Goal: Information Seeking & Learning: Compare options

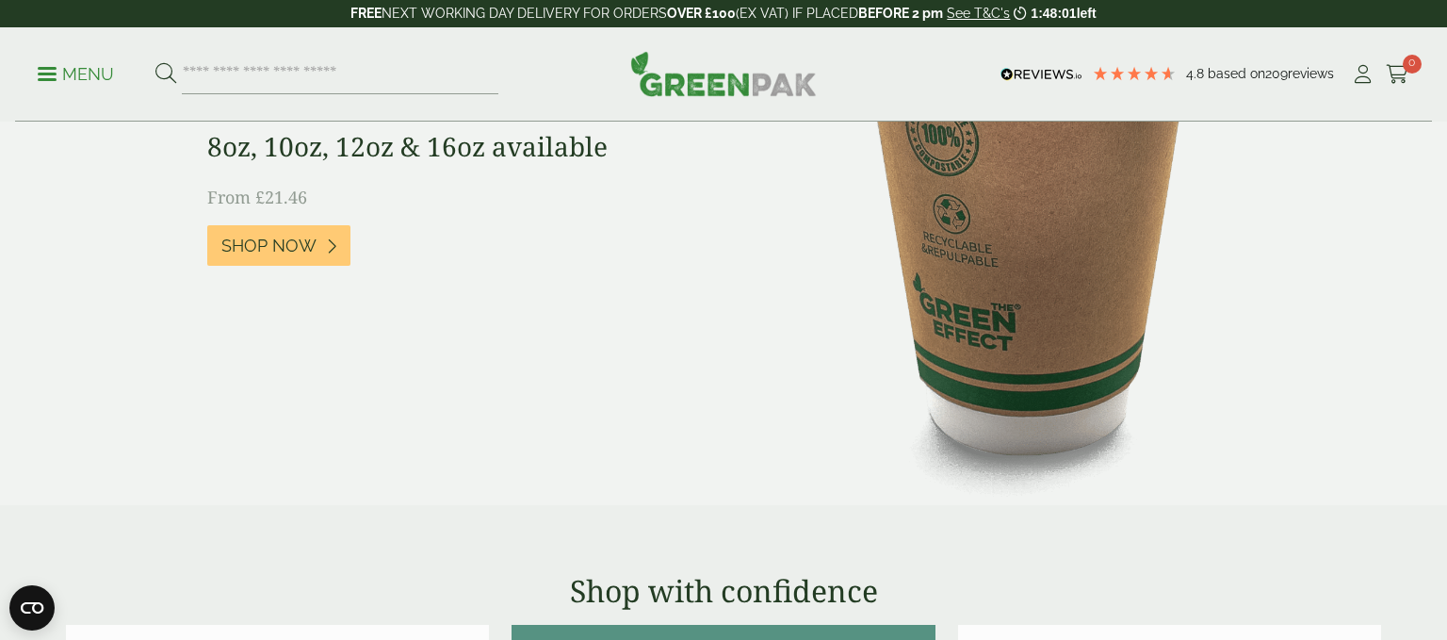
scroll to position [1600, 0]
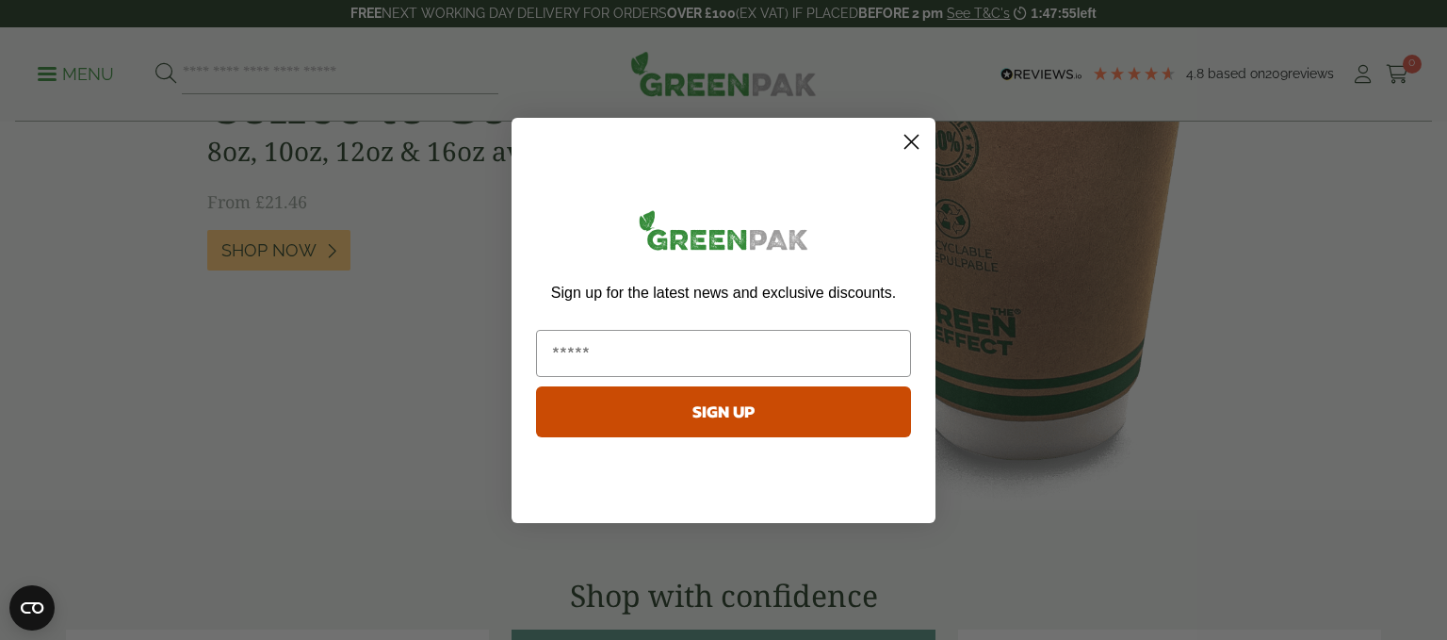
click at [909, 140] on icon "Close dialog" at bounding box center [911, 141] width 13 height 13
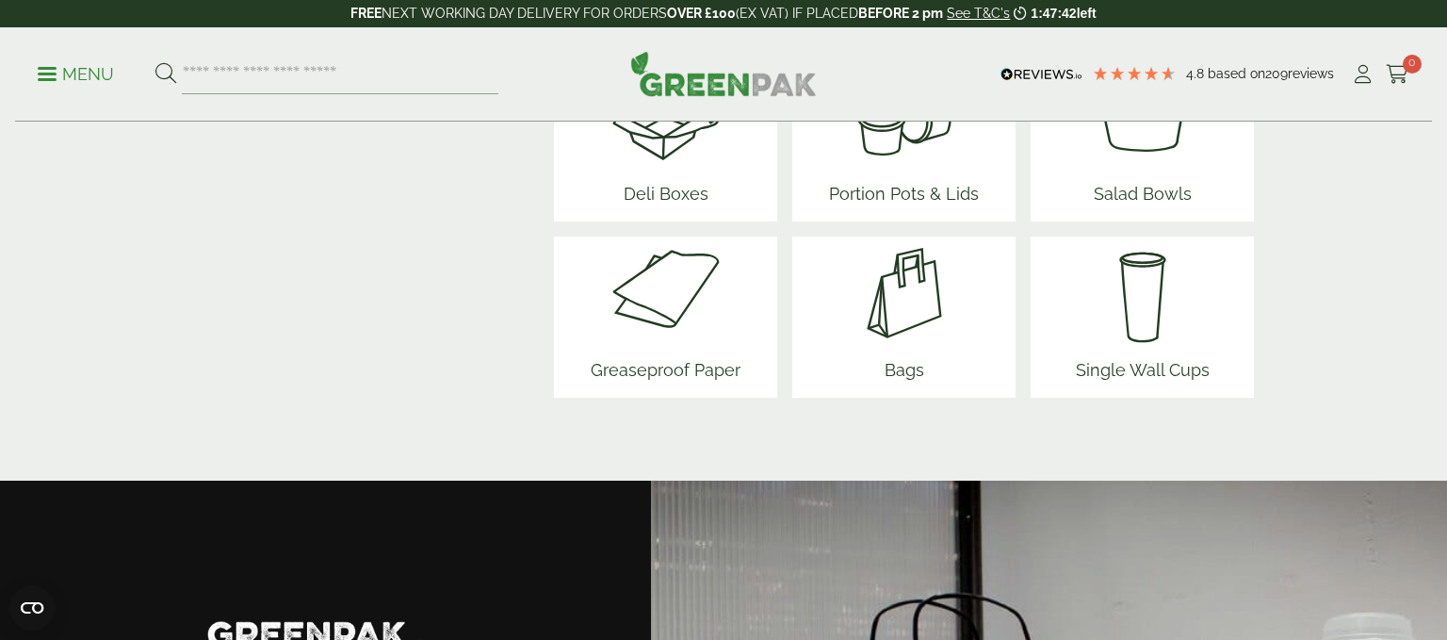
scroll to position [2648, 0]
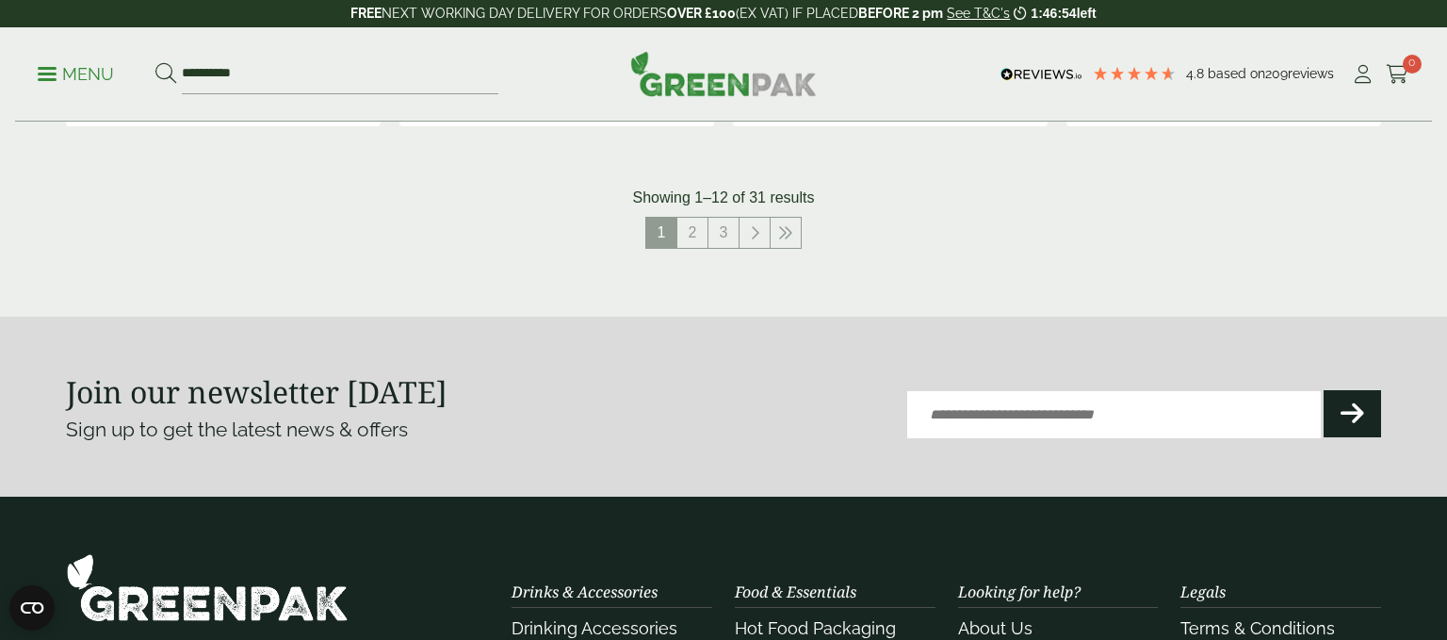
scroll to position [2288, 0]
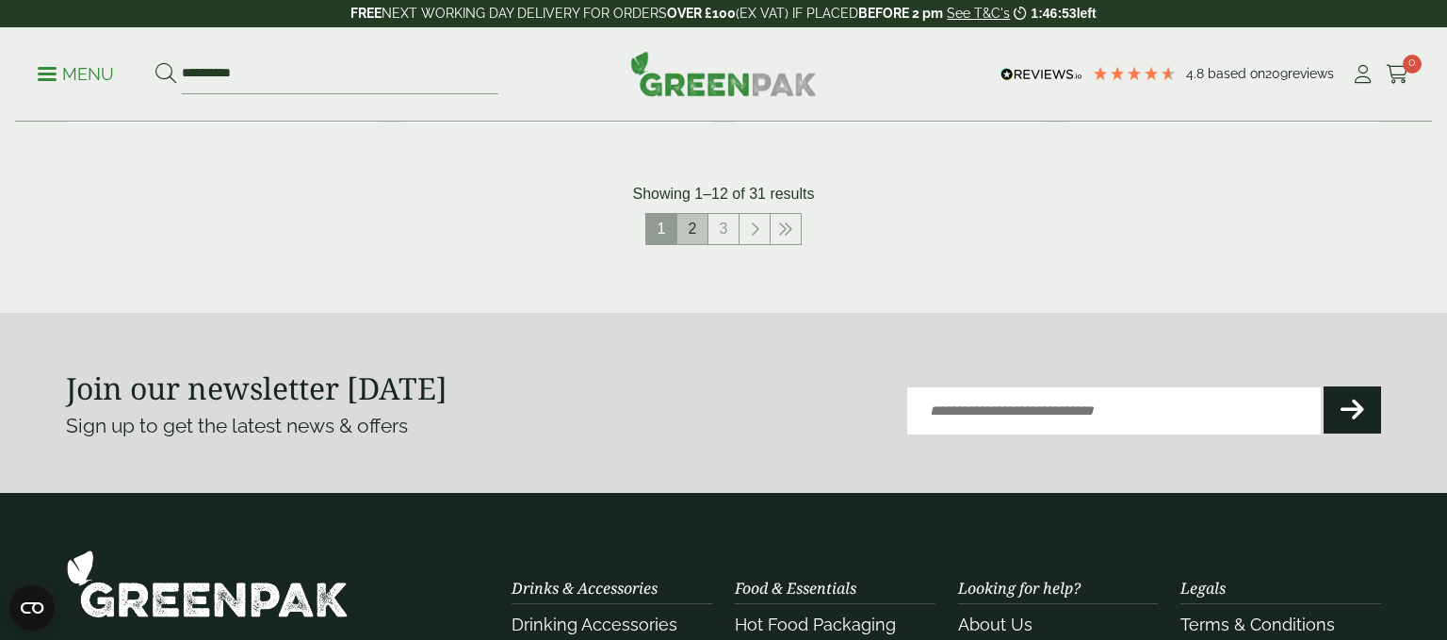
click at [689, 244] on link "2" at bounding box center [692, 229] width 30 height 30
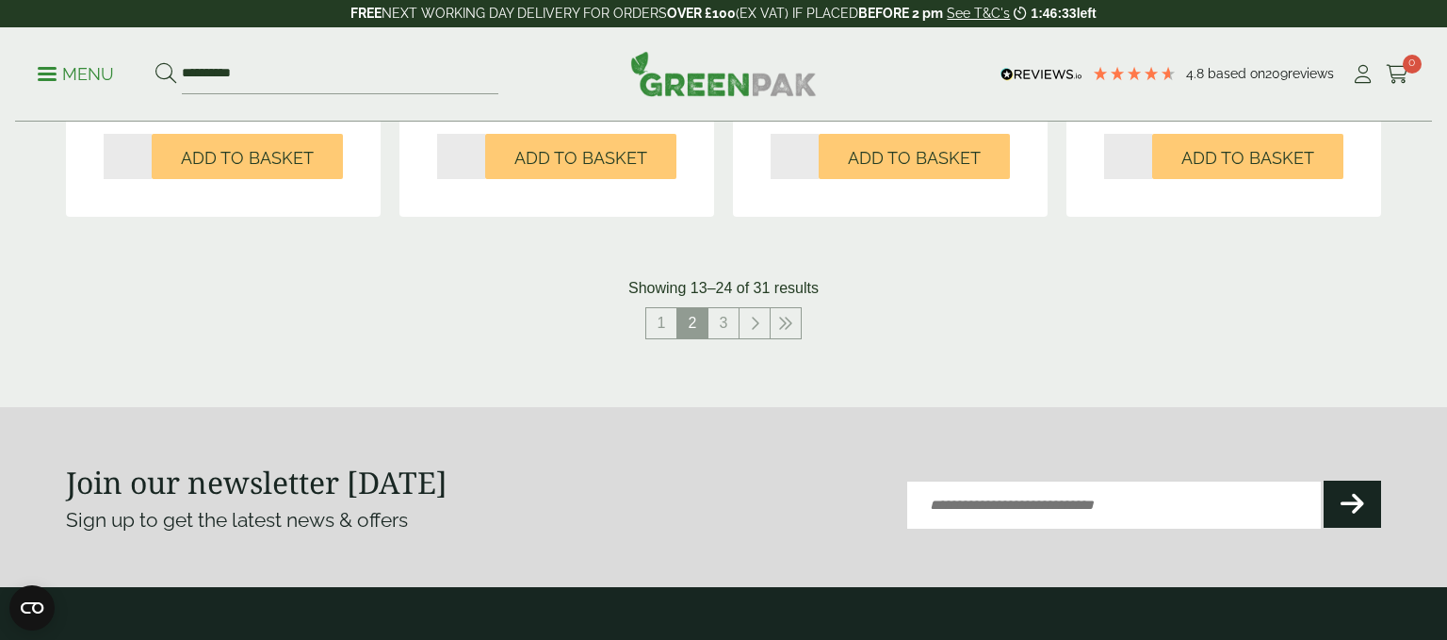
scroll to position [2197, 0]
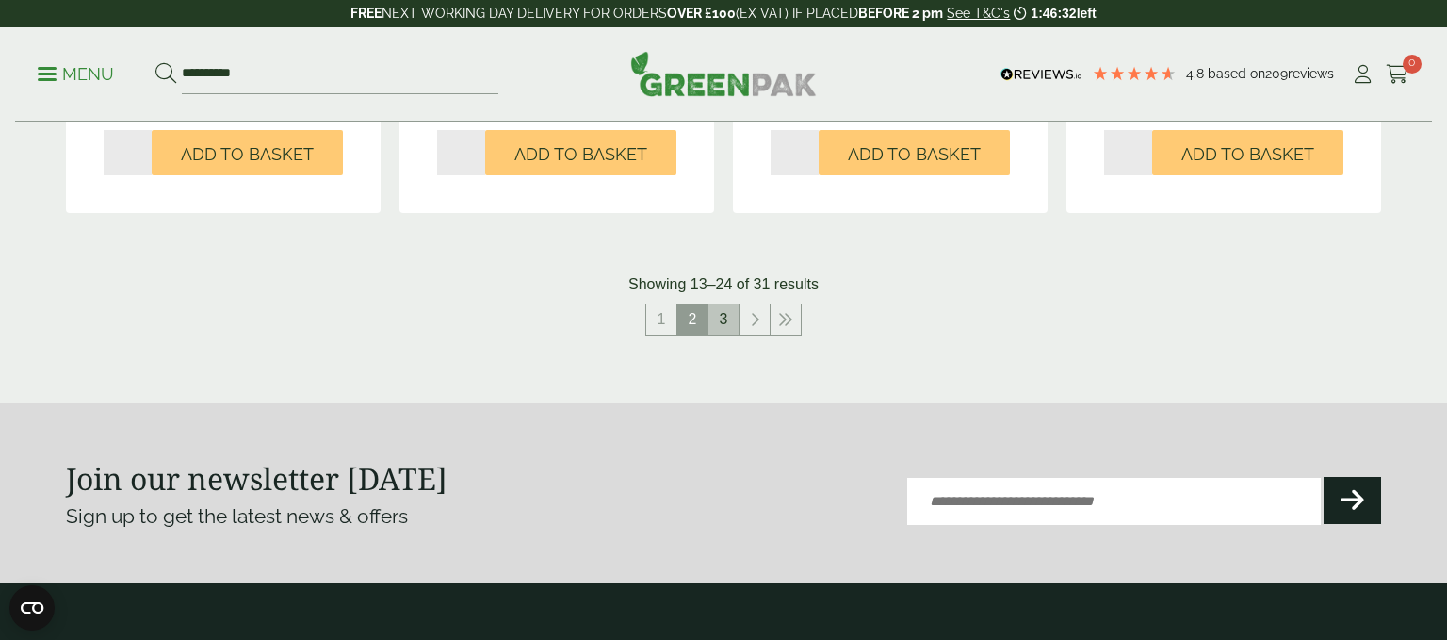
click at [731, 334] on link "3" at bounding box center [723, 319] width 30 height 30
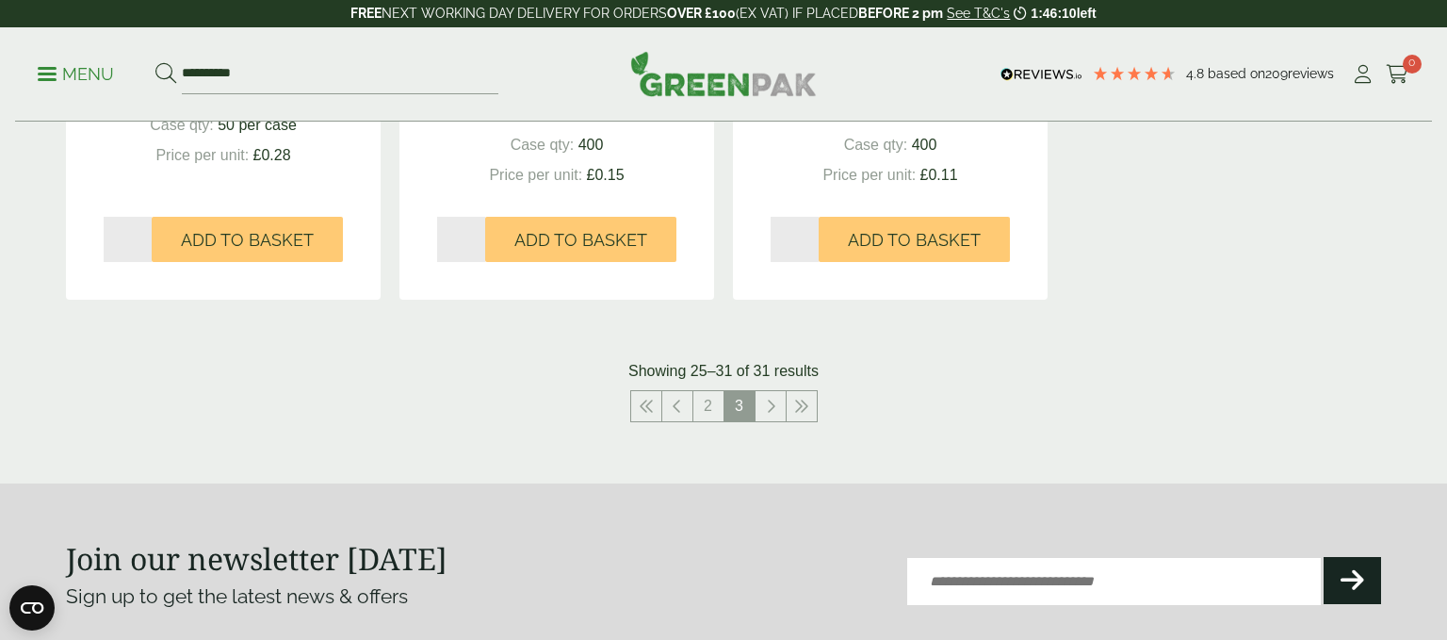
scroll to position [1505, 0]
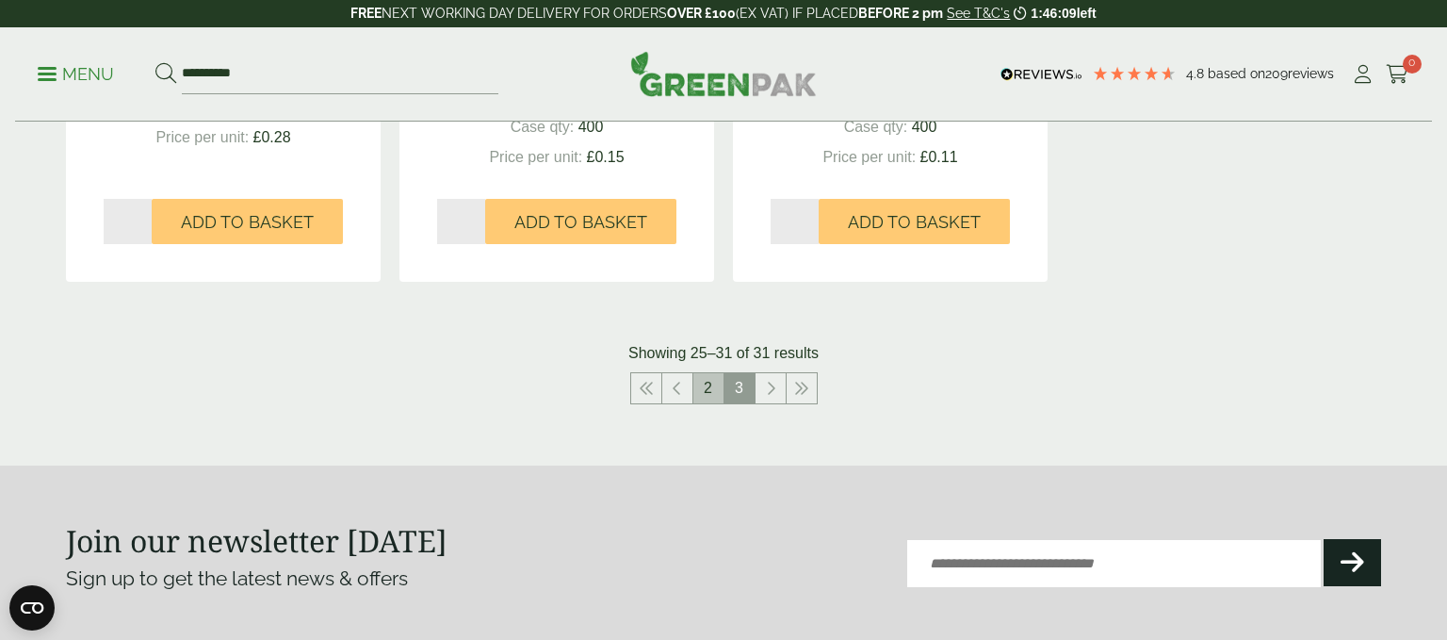
click at [708, 403] on link "2" at bounding box center [708, 388] width 30 height 30
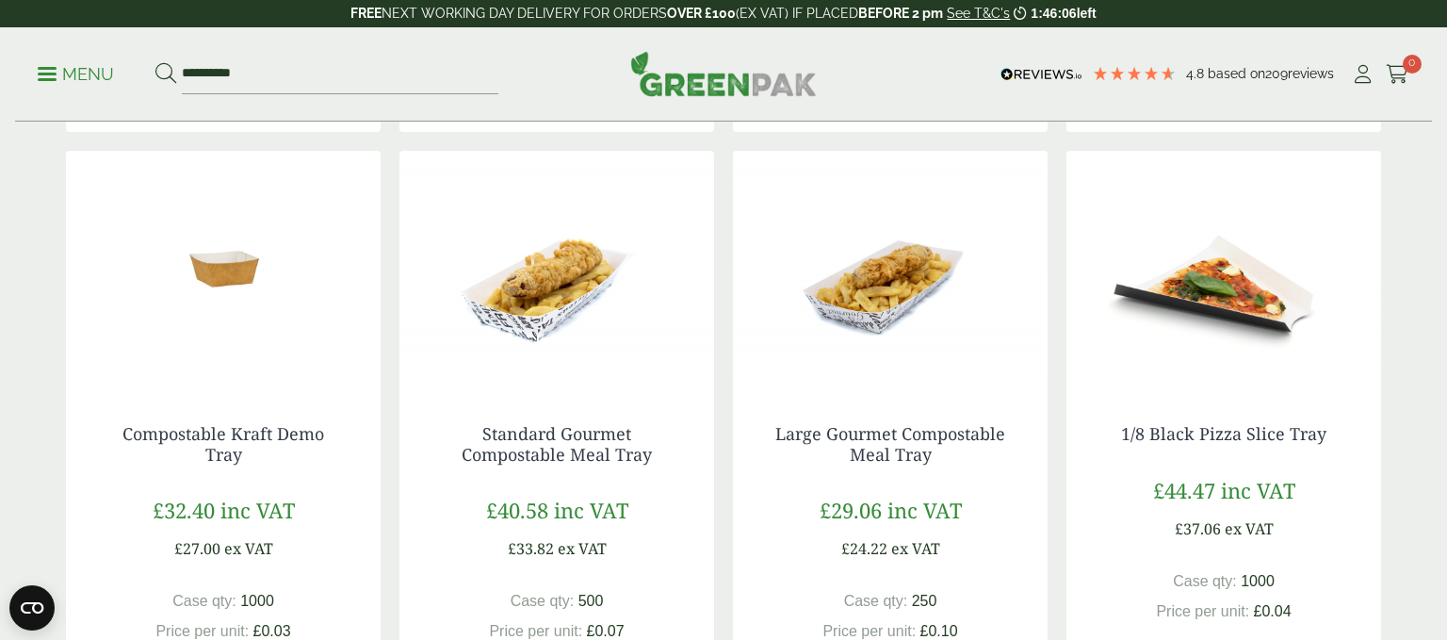
scroll to position [1667, 0]
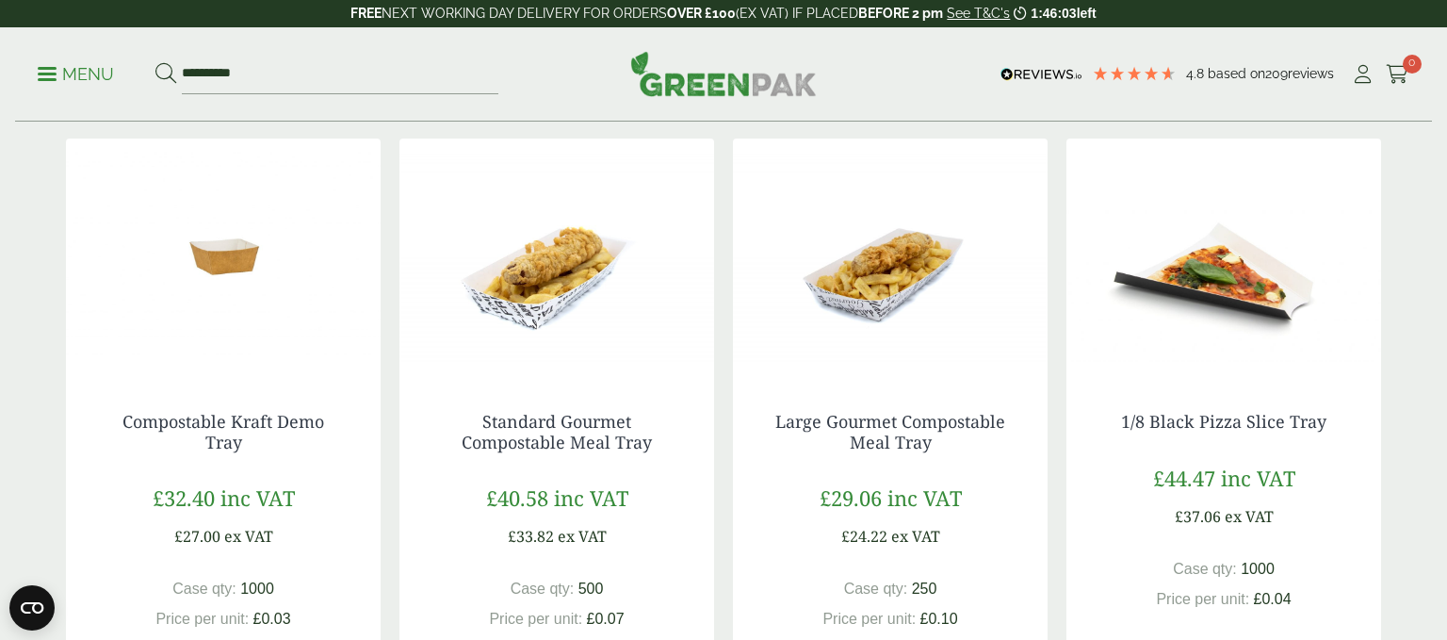
click at [841, 374] on img at bounding box center [890, 256] width 315 height 236
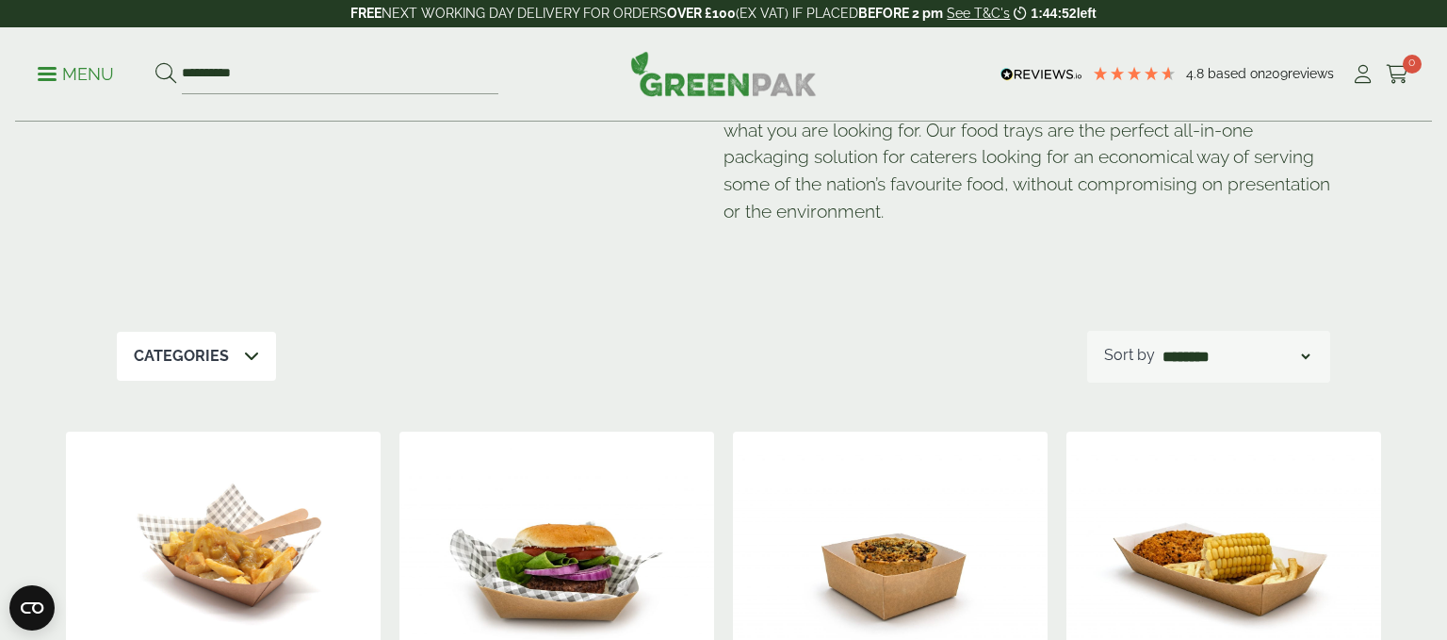
scroll to position [75, 0]
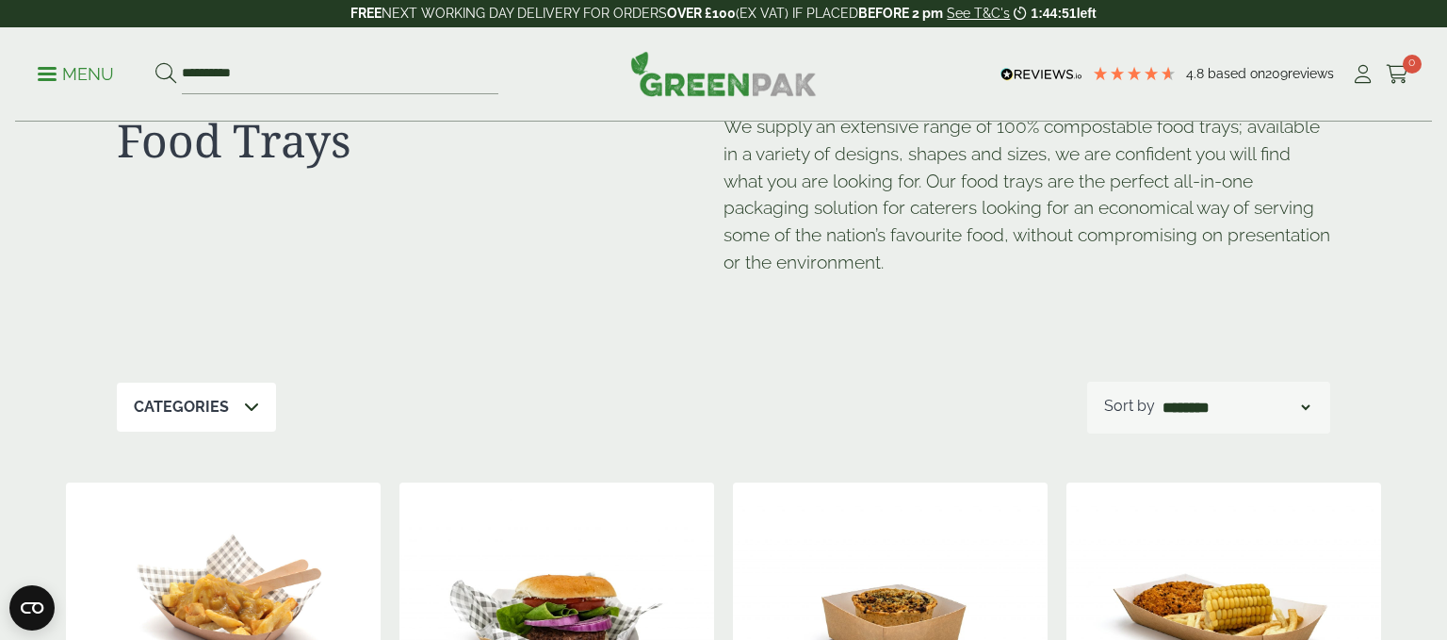
click at [269, 432] on div "Categories" at bounding box center [196, 407] width 159 height 49
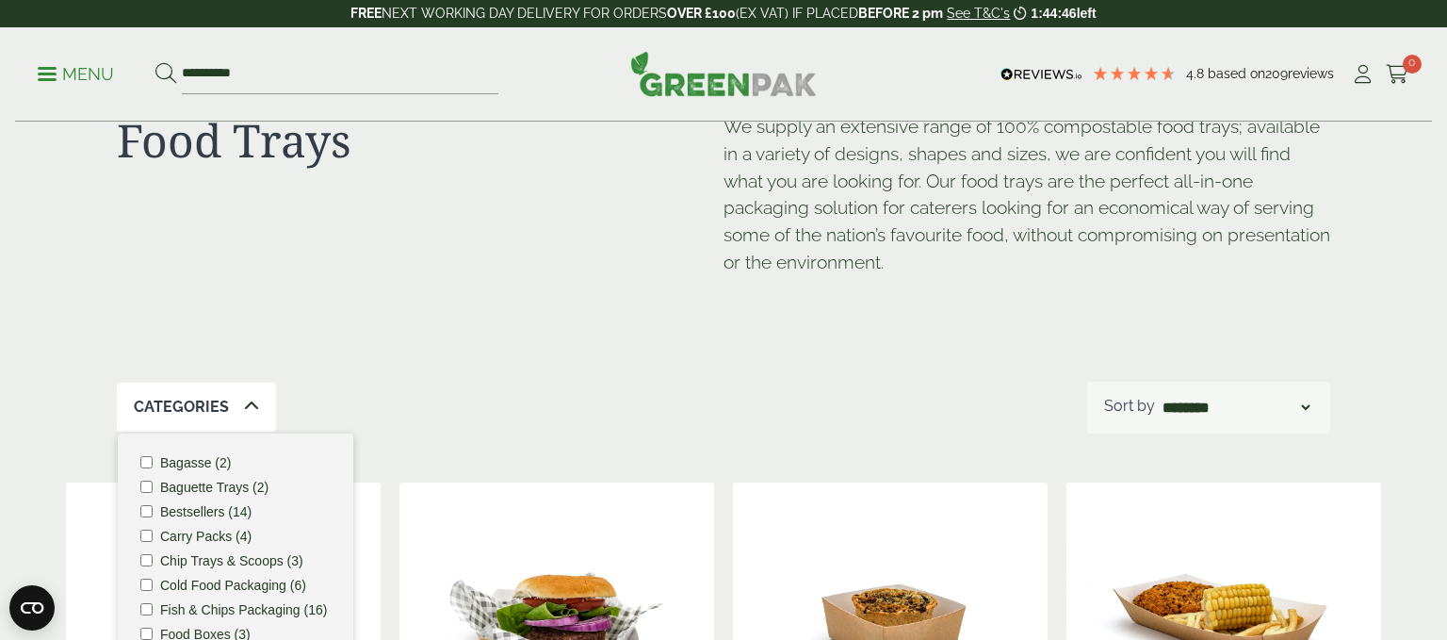
scroll to position [0, 0]
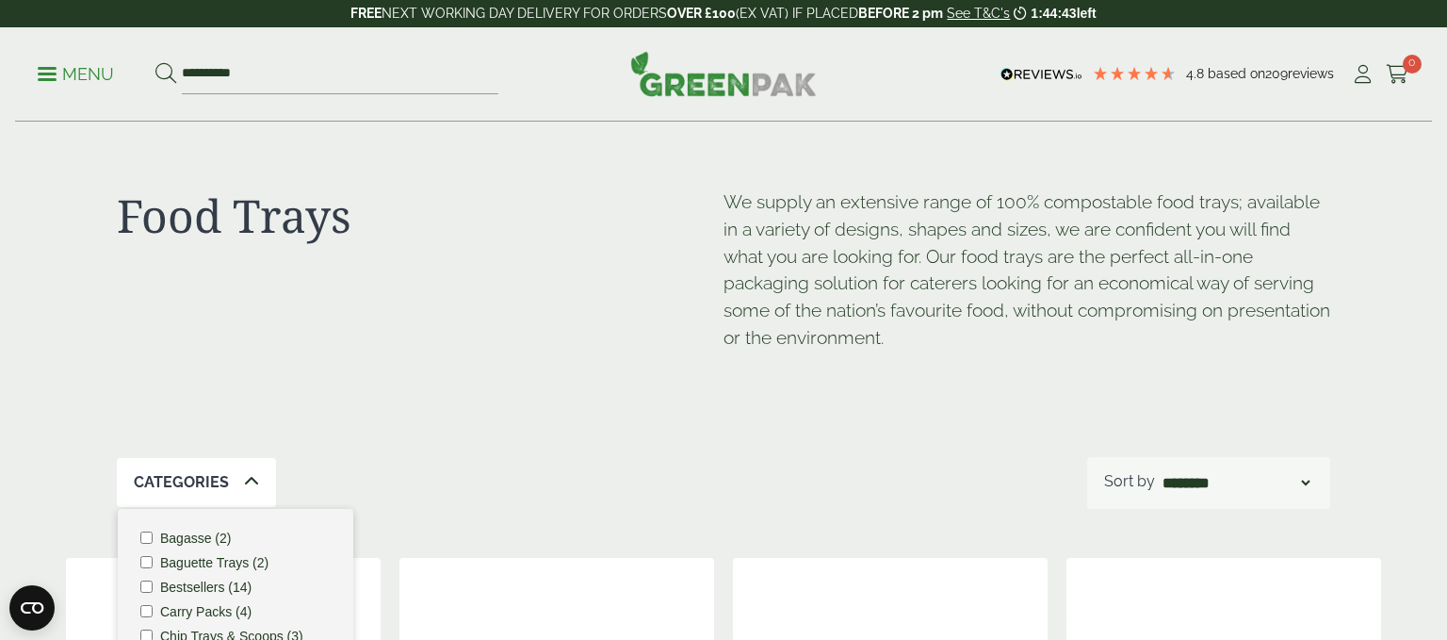
click at [61, 84] on p "Menu" at bounding box center [76, 74] width 76 height 23
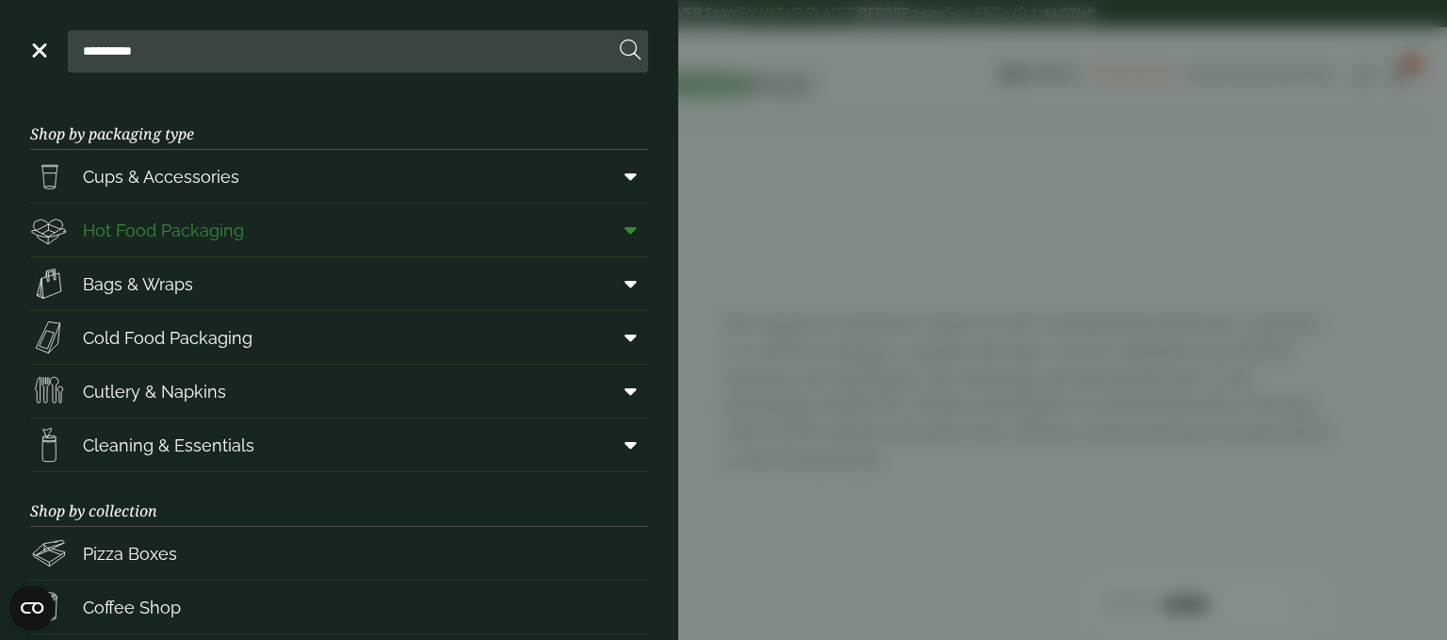
click at [220, 243] on span "Hot Food Packaging" at bounding box center [163, 230] width 161 height 25
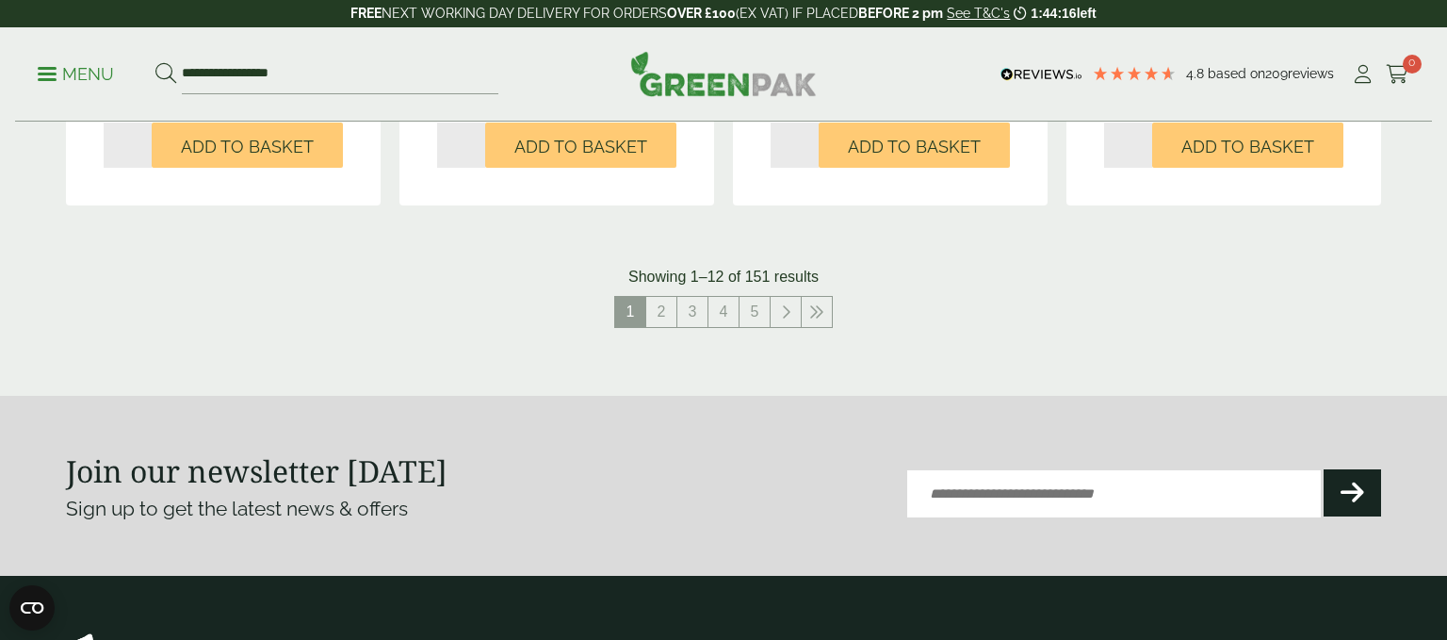
scroll to position [2266, 0]
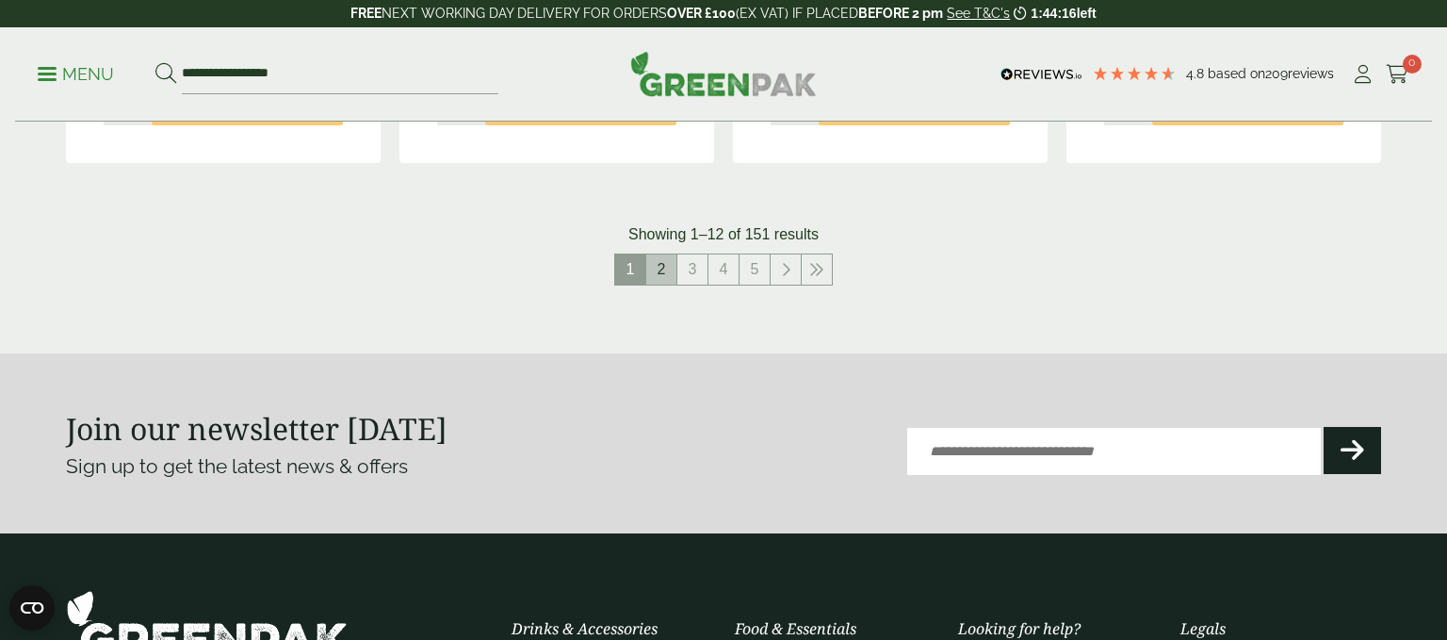
click at [665, 285] on link "2" at bounding box center [661, 269] width 30 height 30
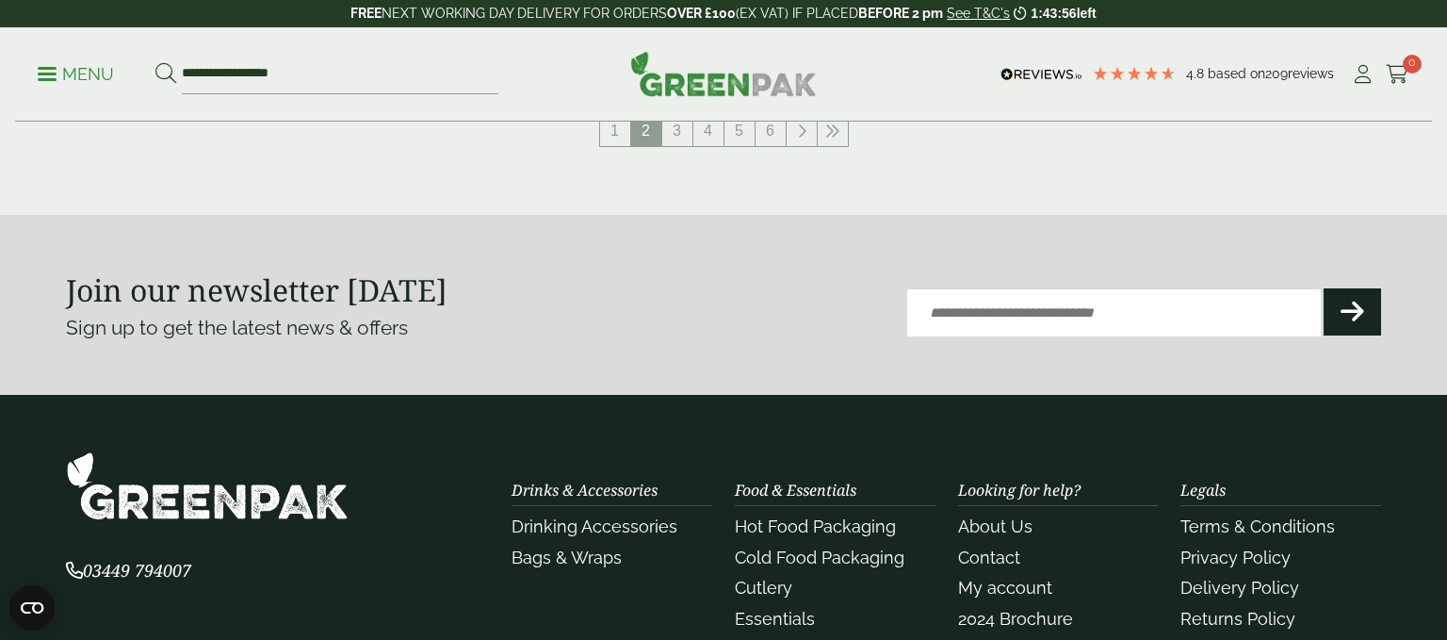
scroll to position [2413, 0]
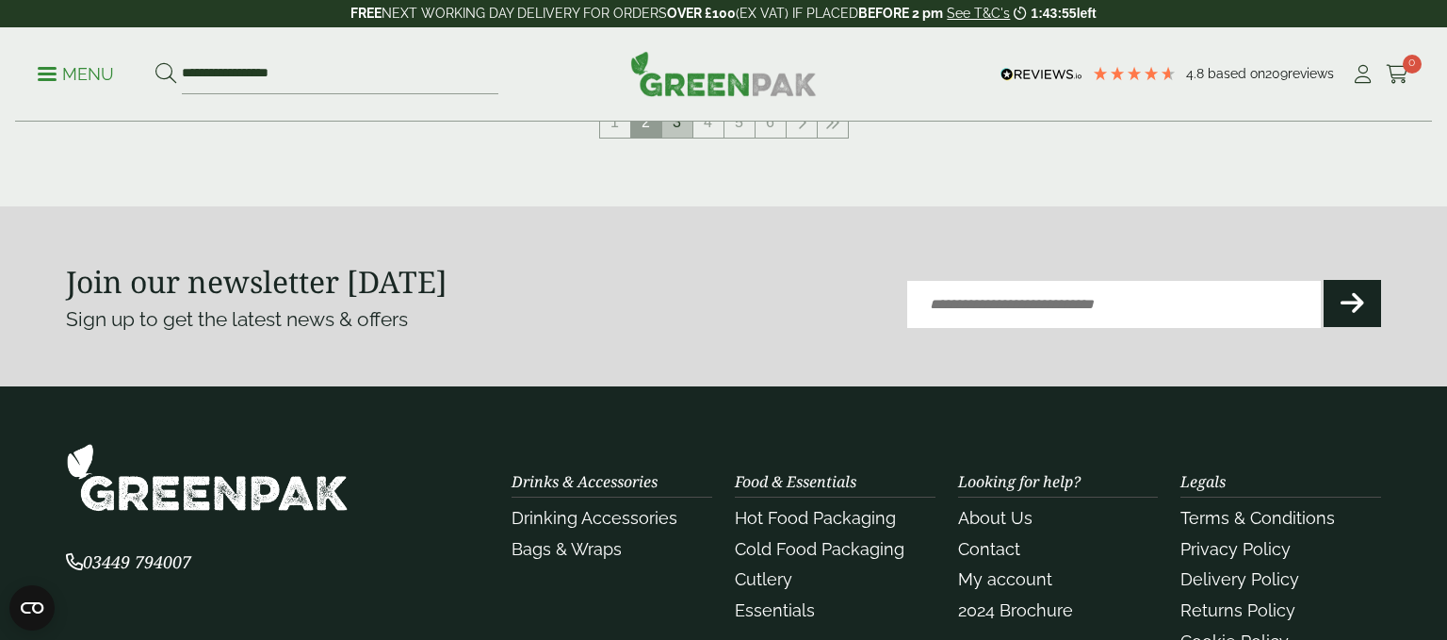
click at [678, 138] on link "3" at bounding box center [677, 122] width 30 height 30
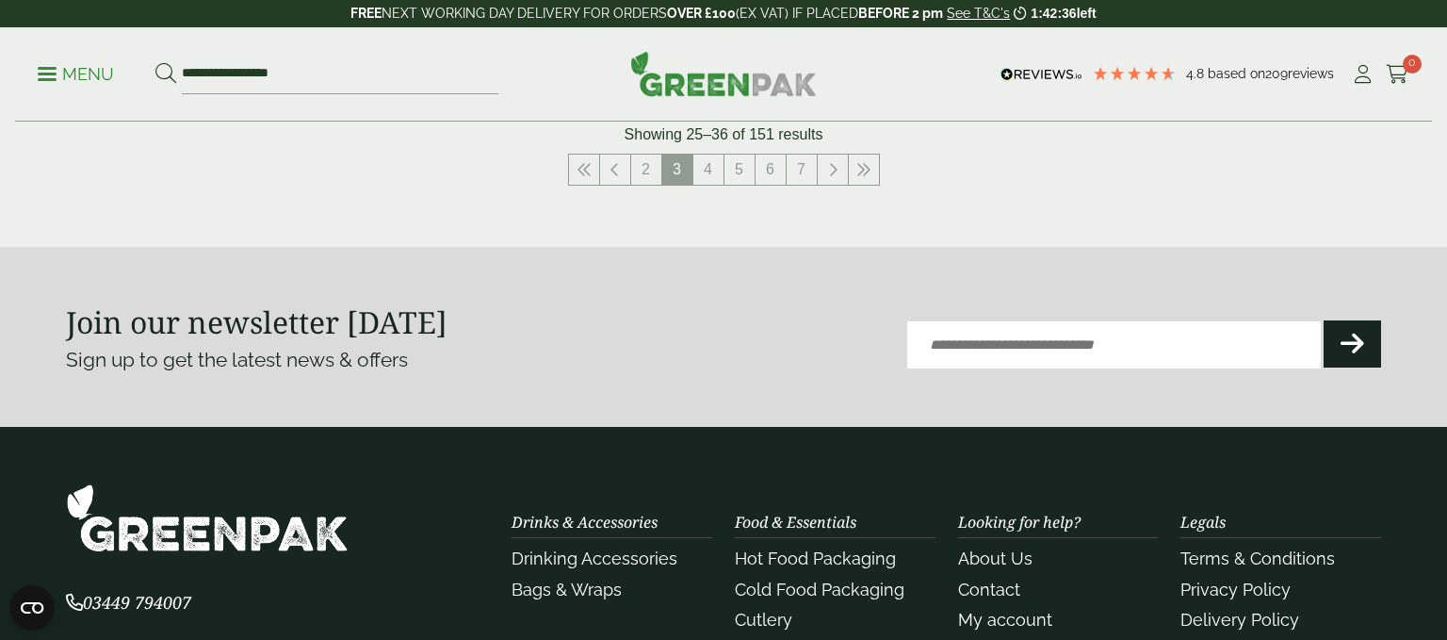
scroll to position [2378, 0]
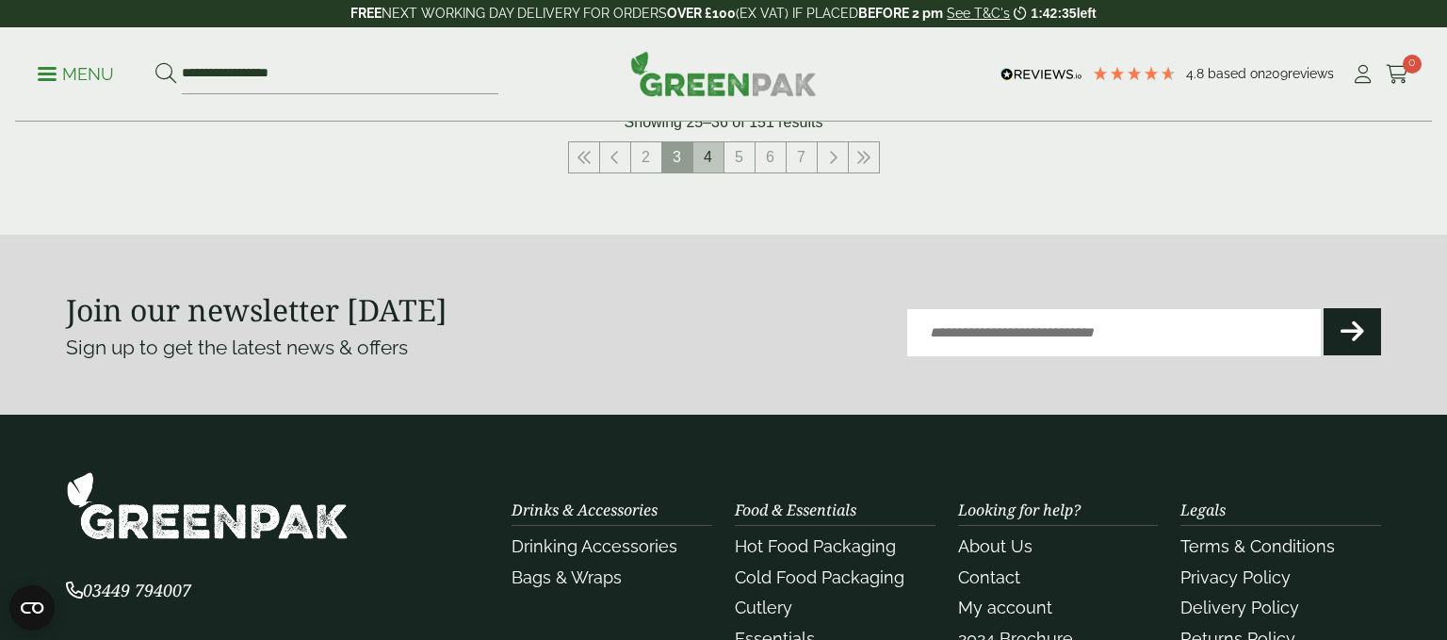
click at [710, 172] on link "4" at bounding box center [708, 157] width 30 height 30
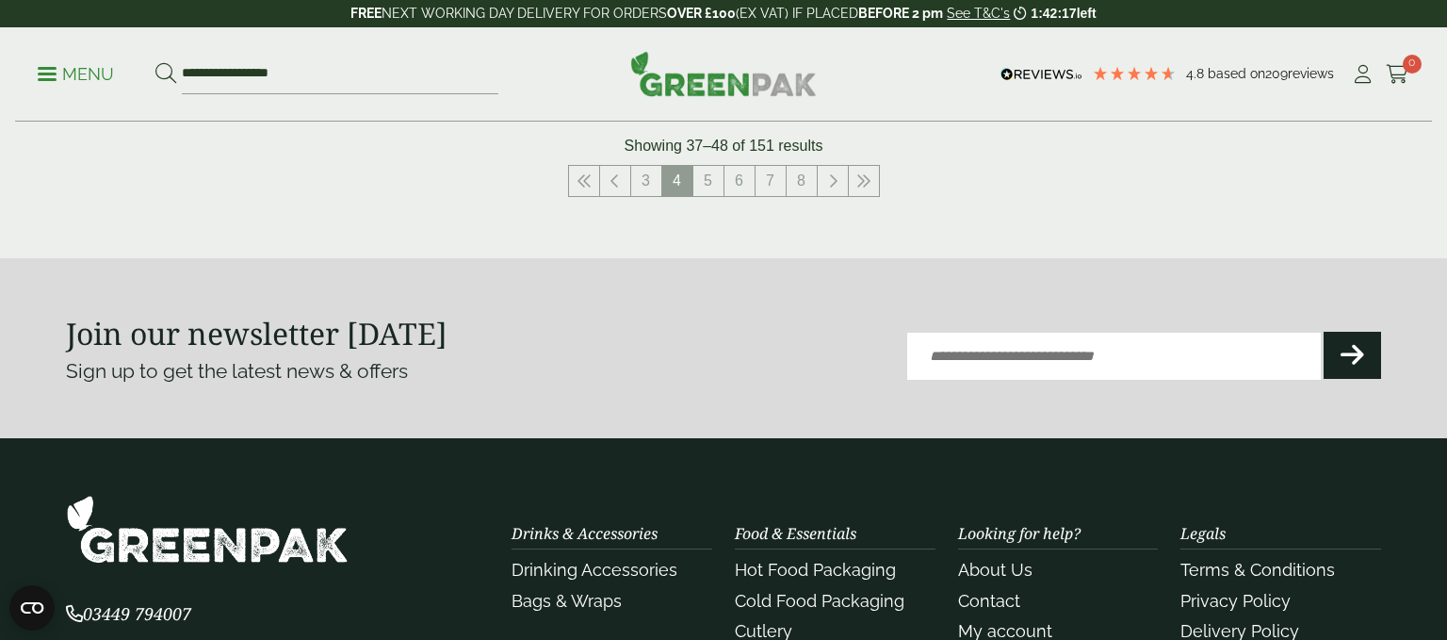
scroll to position [2351, 0]
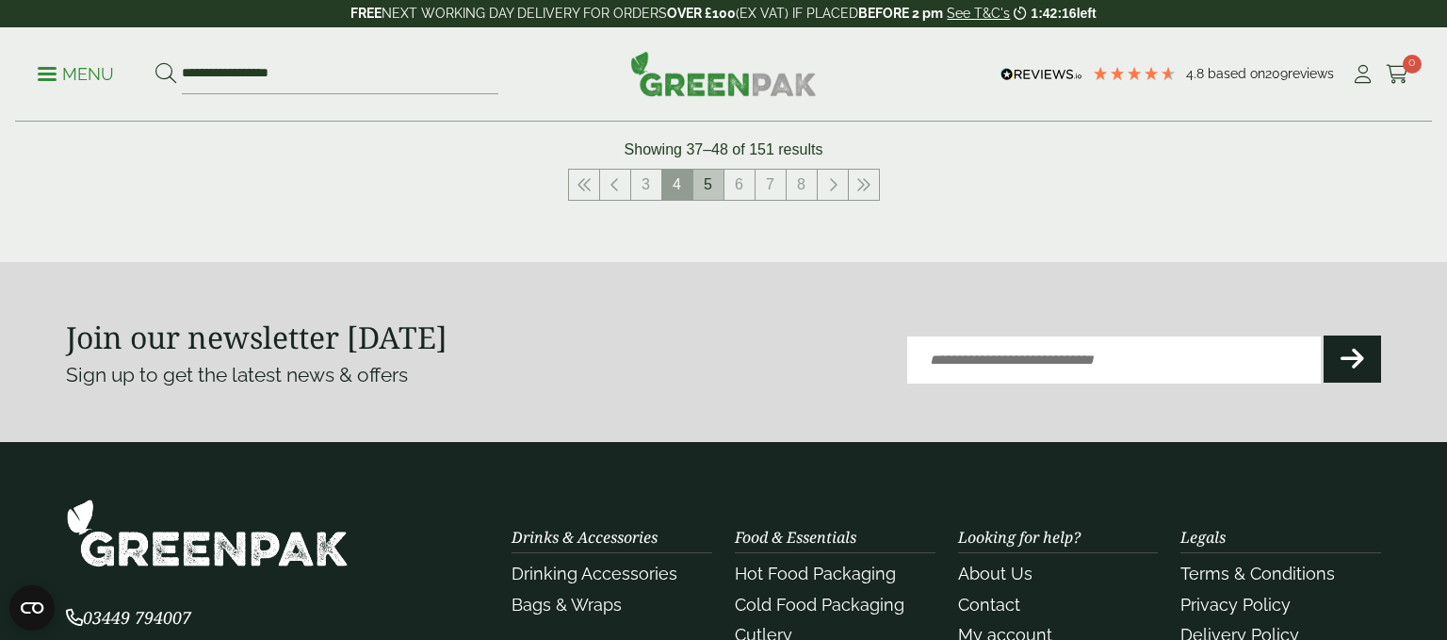
click at [717, 200] on link "5" at bounding box center [708, 185] width 30 height 30
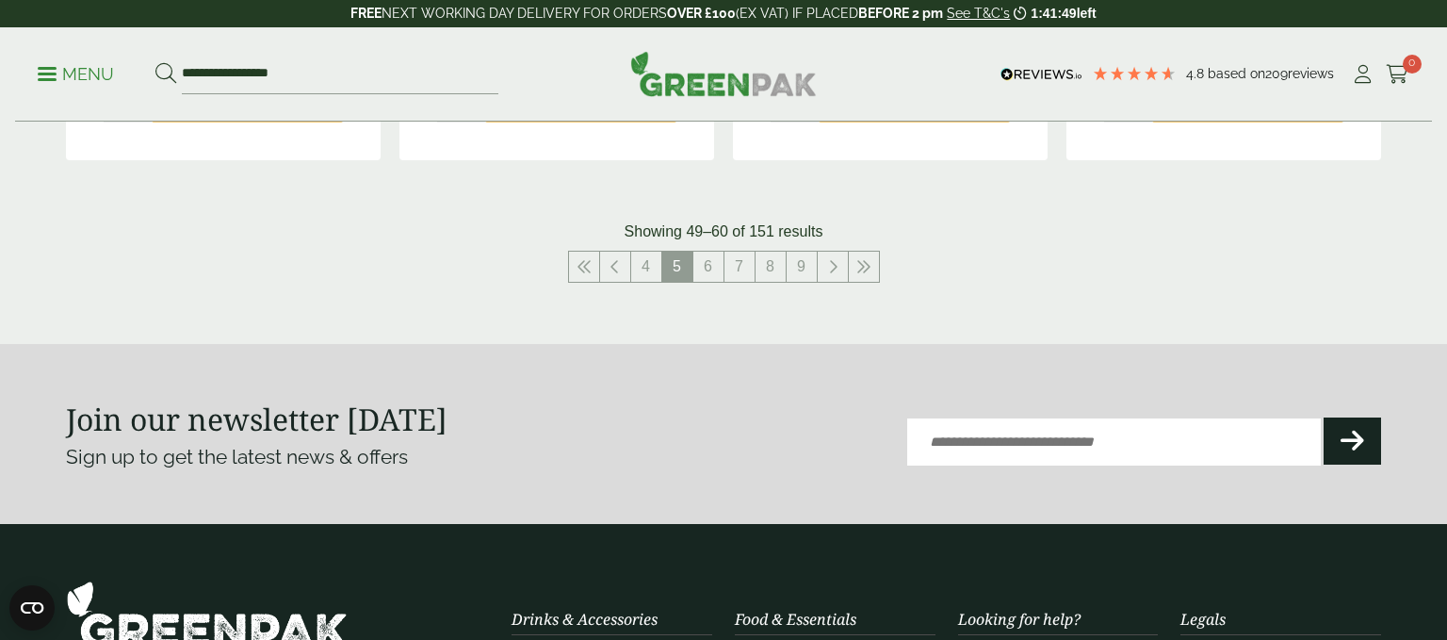
scroll to position [2272, 0]
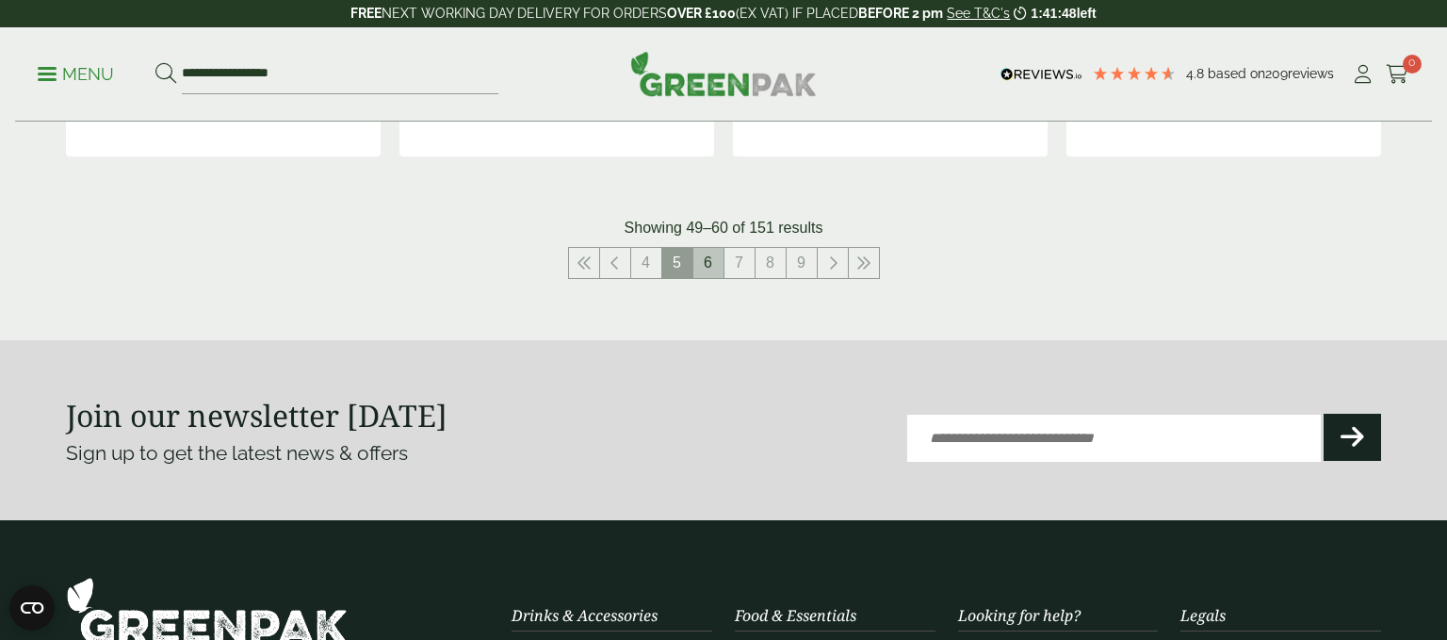
click at [709, 278] on link "6" at bounding box center [708, 263] width 30 height 30
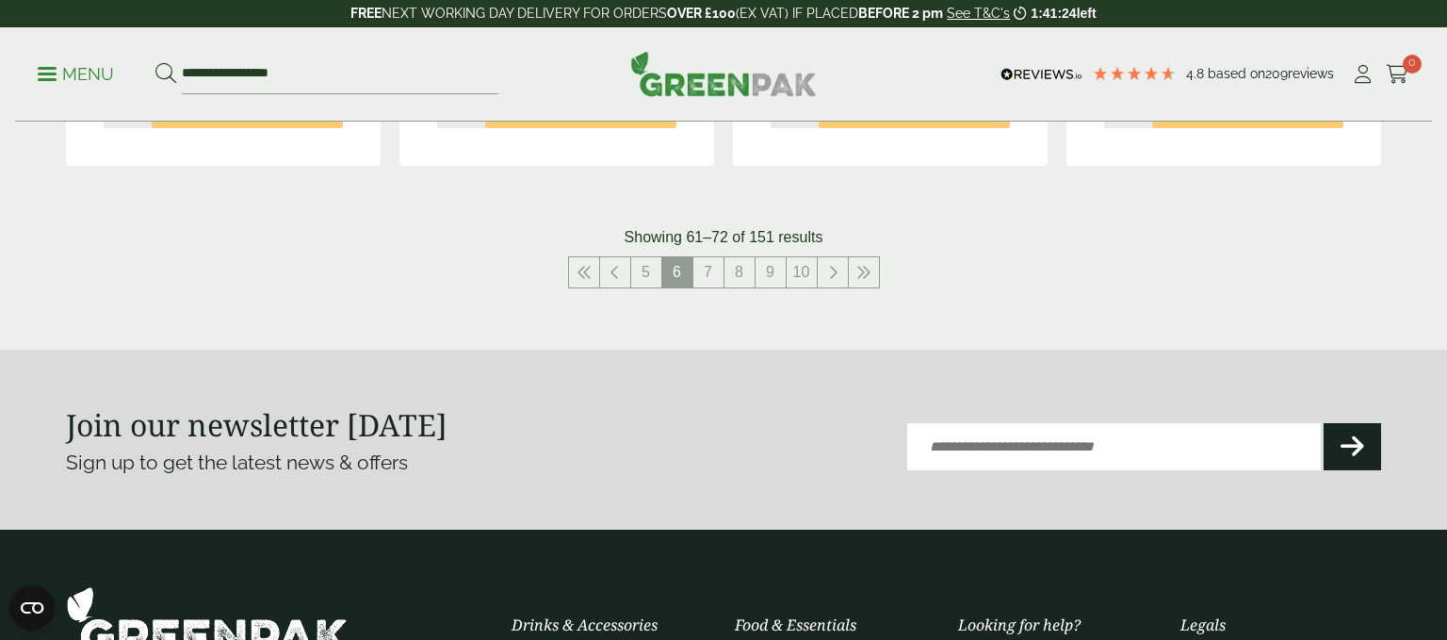
scroll to position [2290, 0]
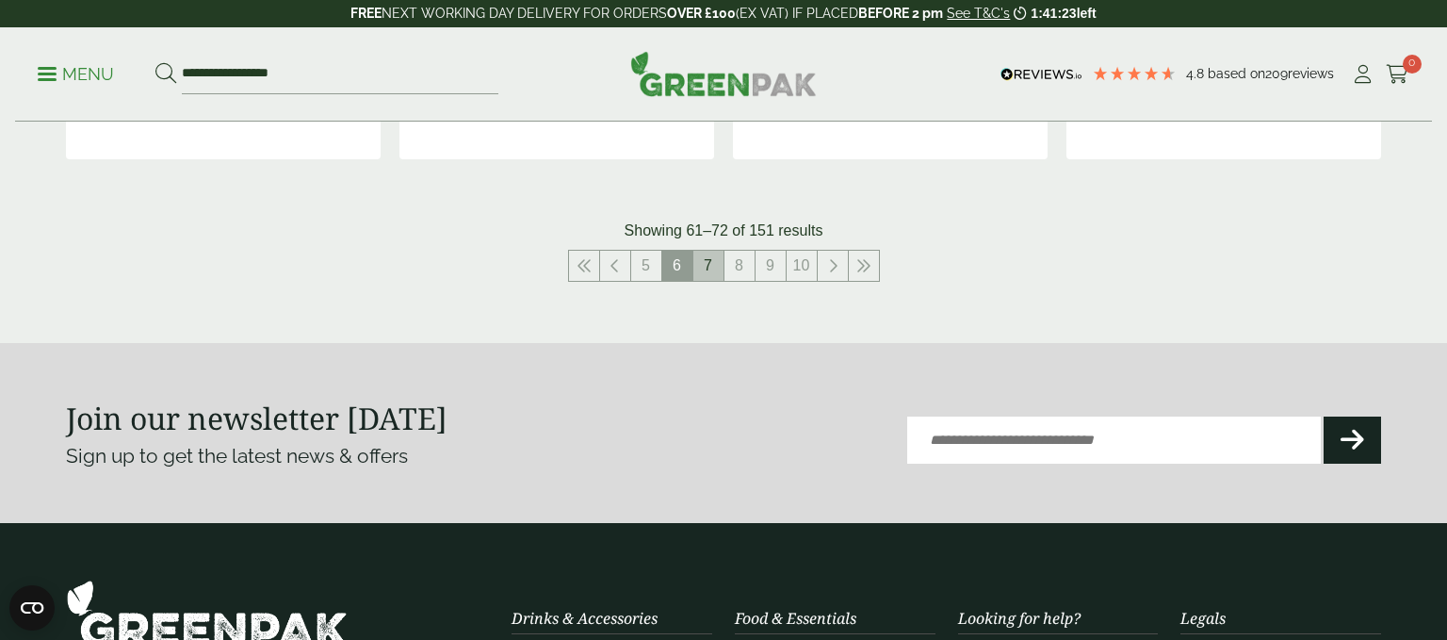
click at [713, 281] on link "7" at bounding box center [708, 266] width 30 height 30
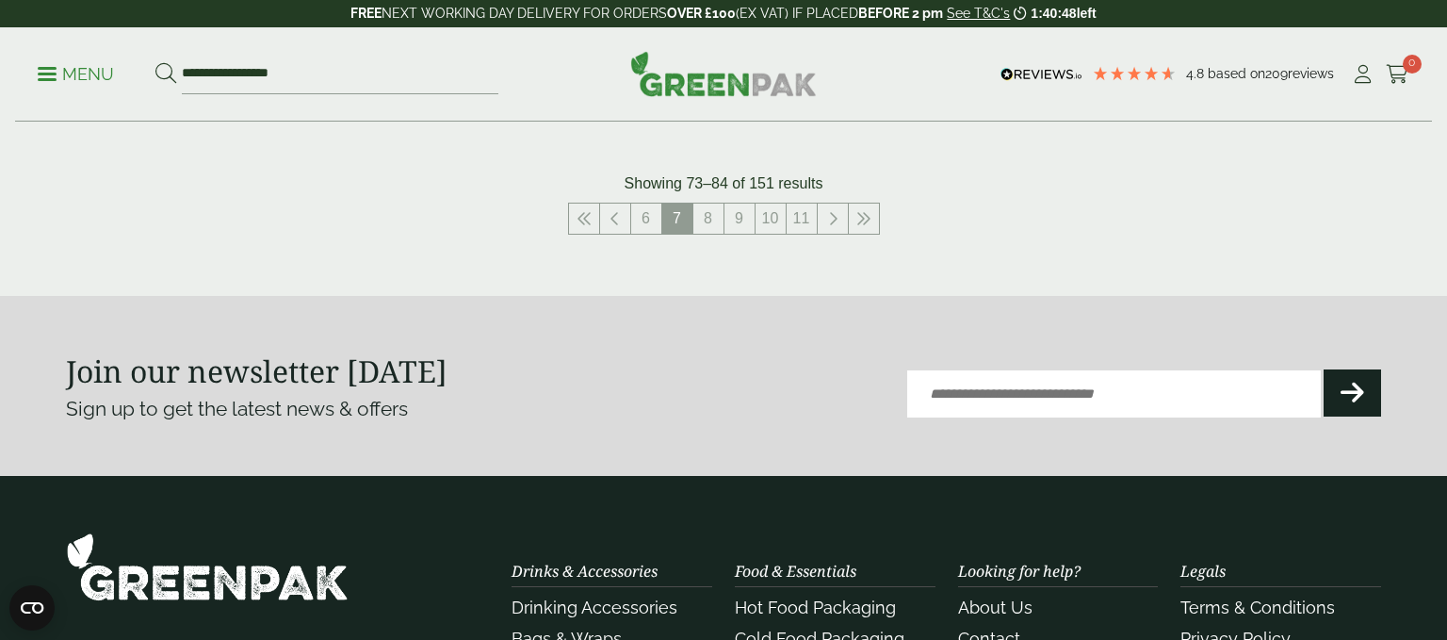
scroll to position [2321, 0]
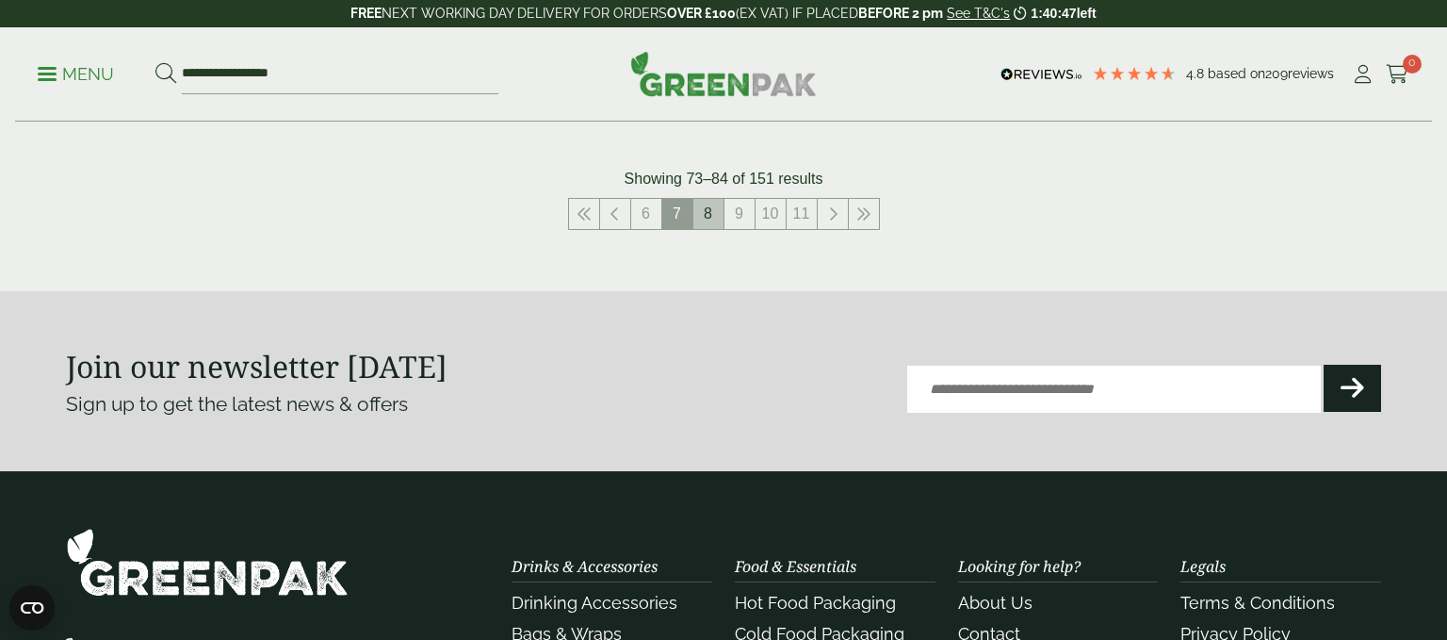
click at [714, 229] on link "8" at bounding box center [708, 214] width 30 height 30
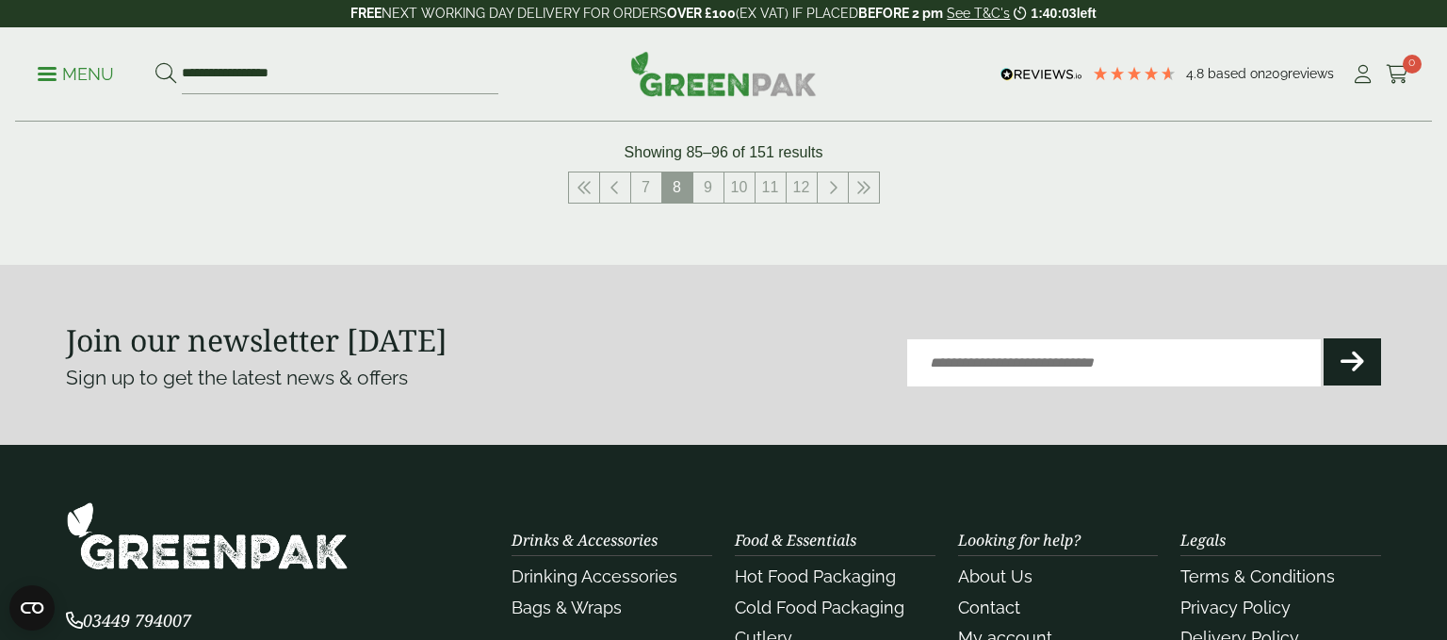
scroll to position [2367, 0]
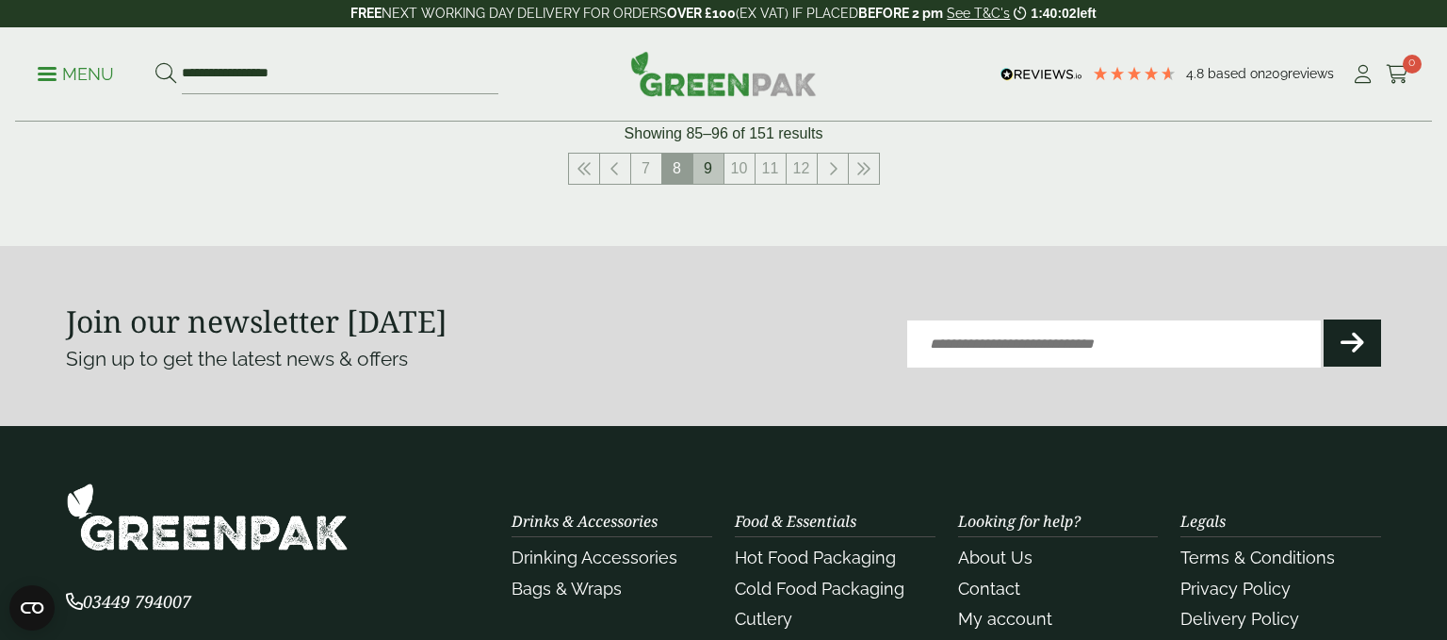
click at [713, 184] on link "9" at bounding box center [708, 169] width 30 height 30
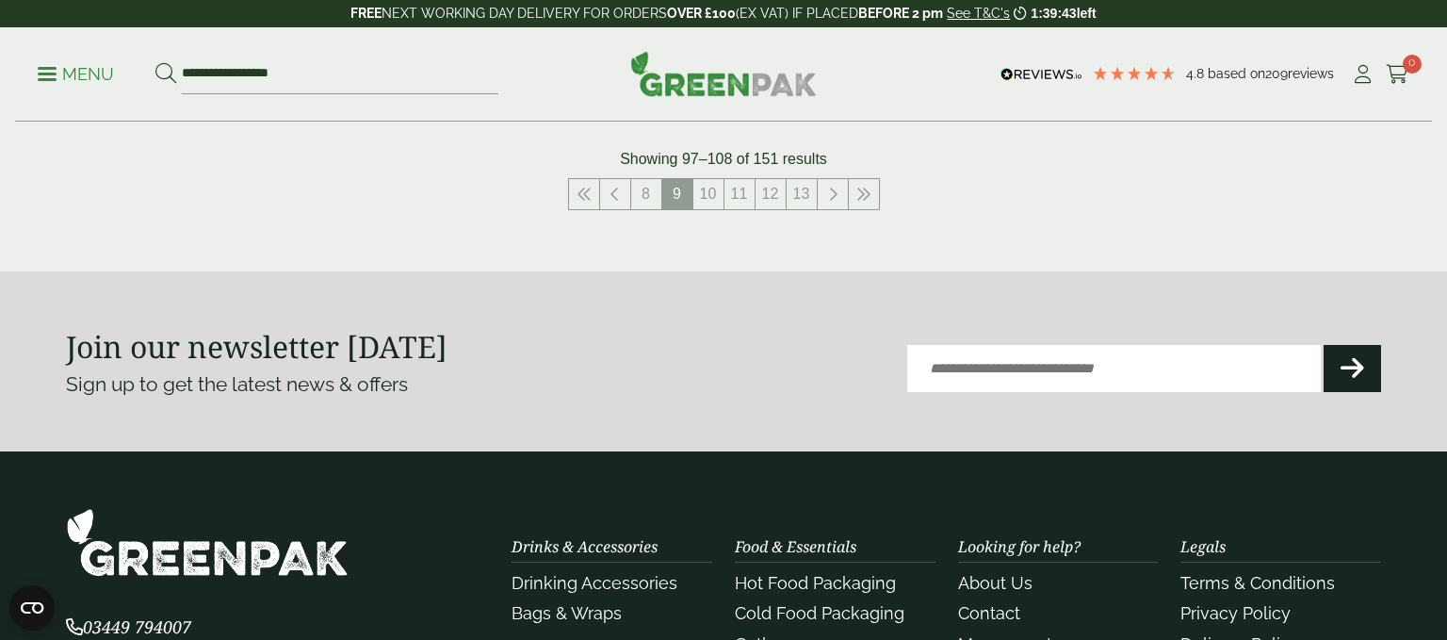
scroll to position [2329, 0]
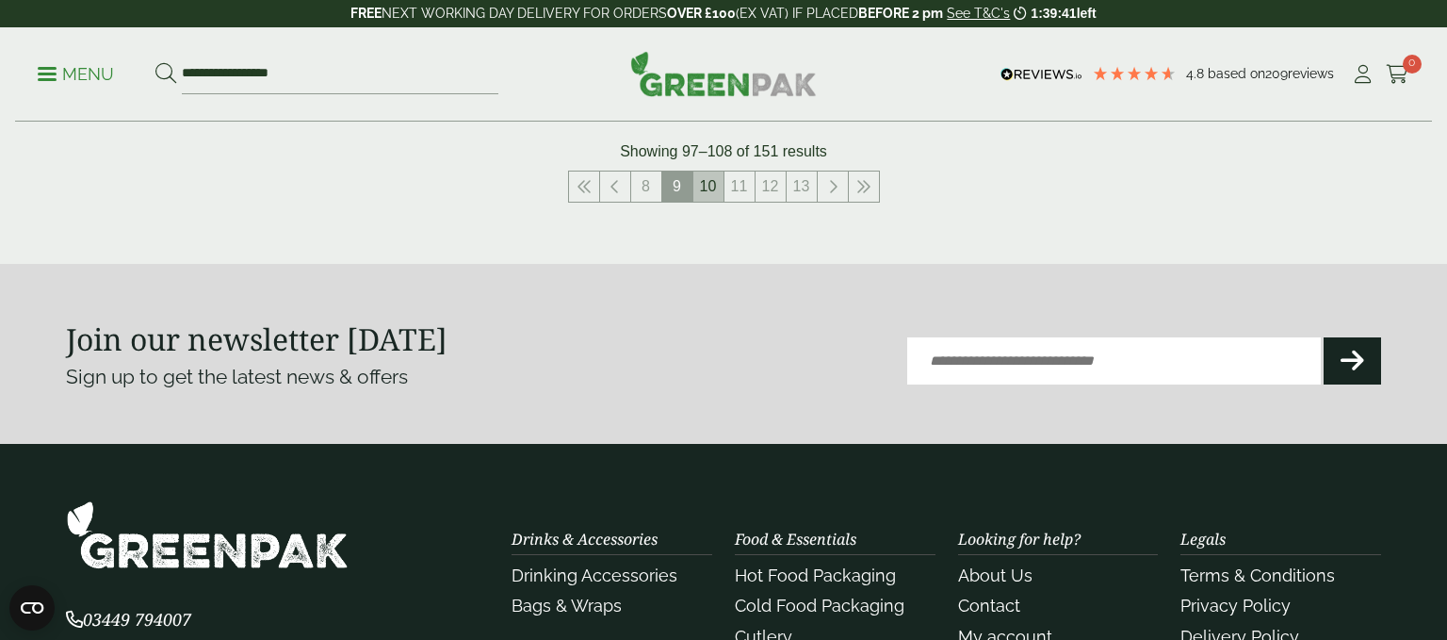
click at [707, 202] on link "10" at bounding box center [708, 186] width 30 height 30
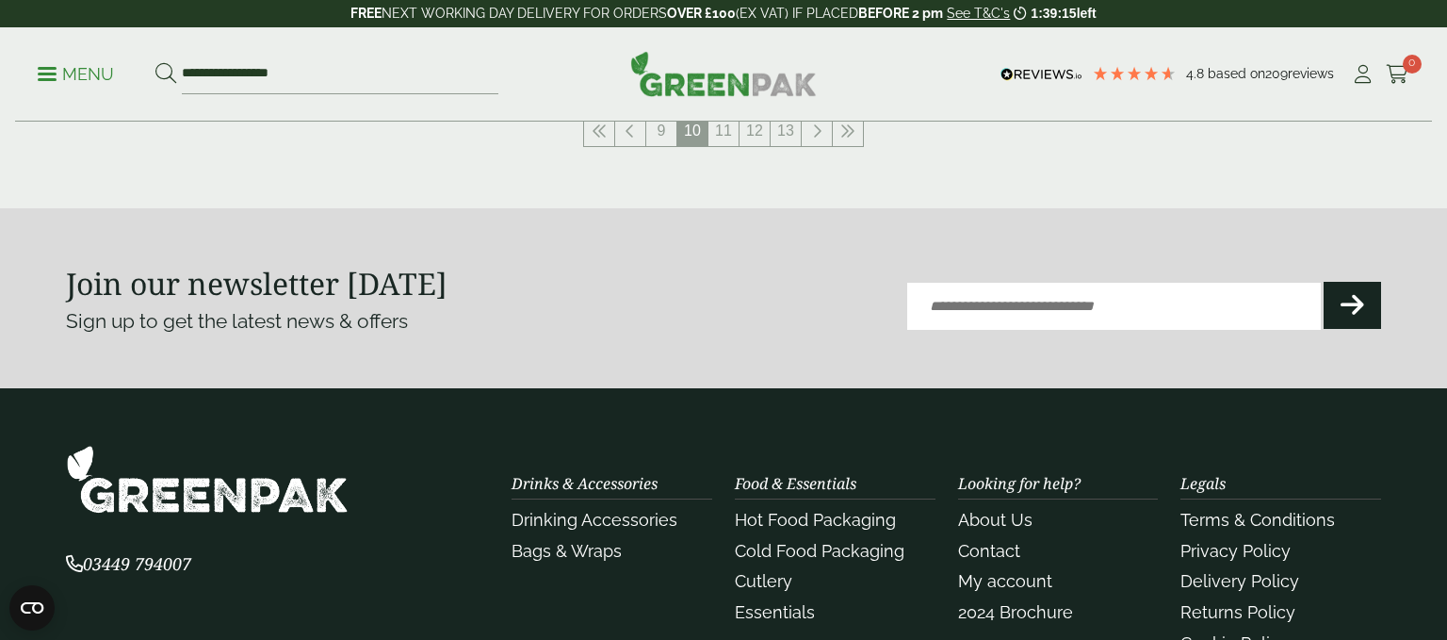
scroll to position [2405, 0]
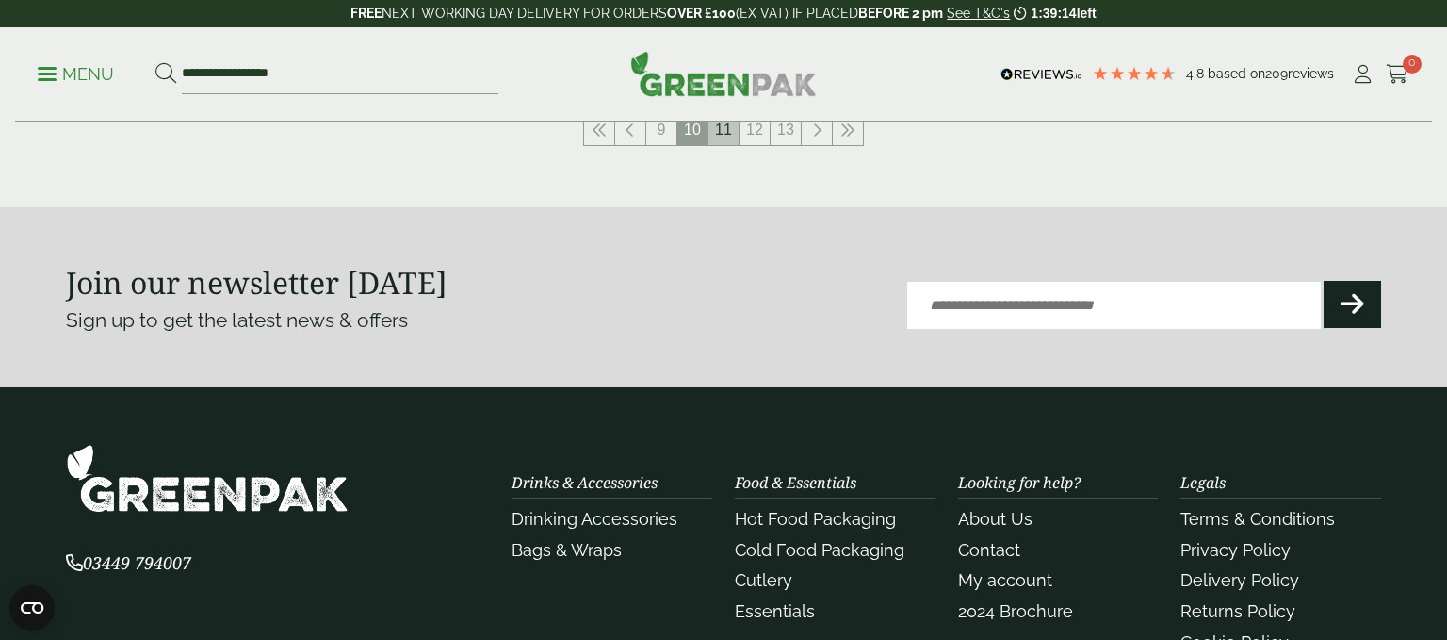
click at [728, 145] on link "11" at bounding box center [723, 130] width 30 height 30
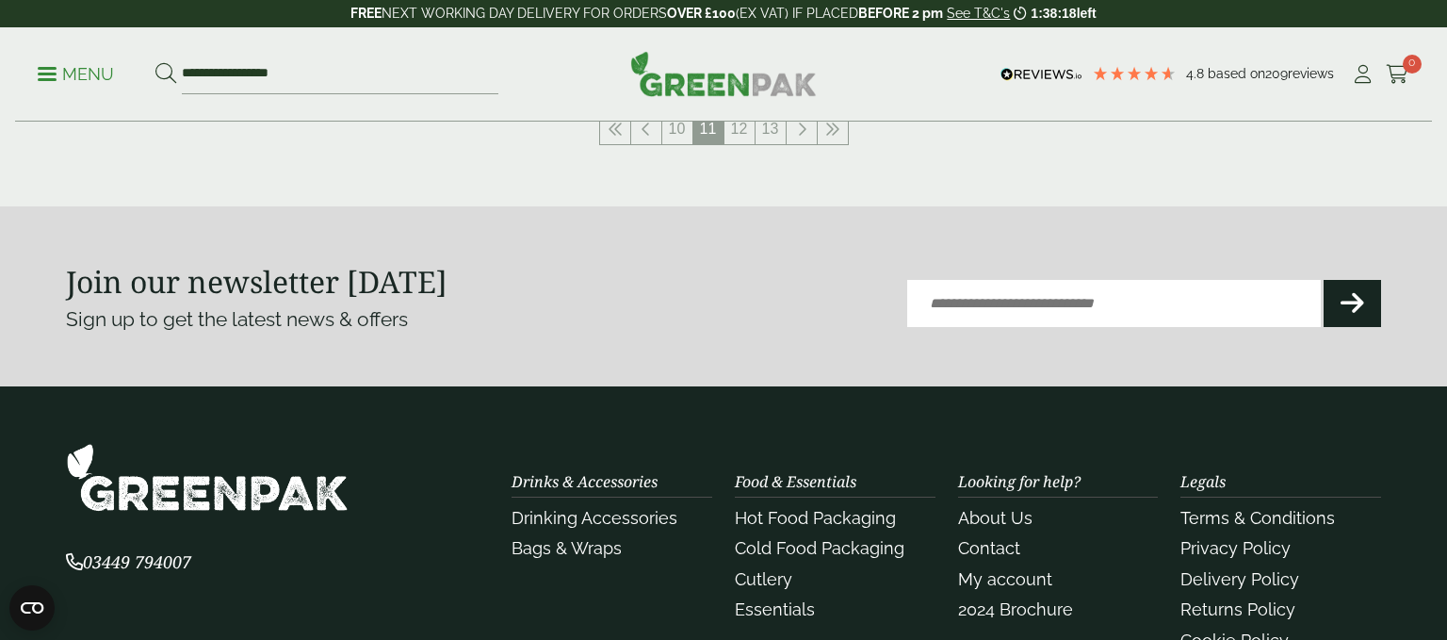
scroll to position [2389, 0]
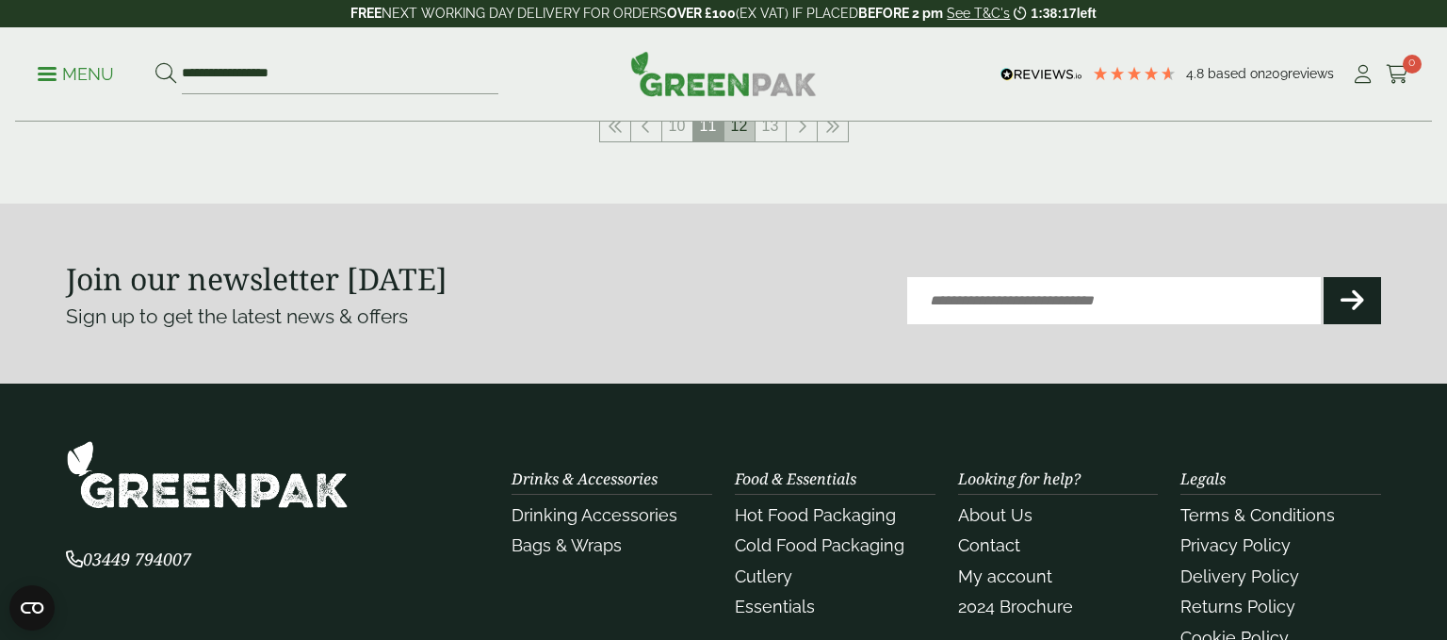
click at [750, 141] on link "12" at bounding box center [740, 126] width 30 height 30
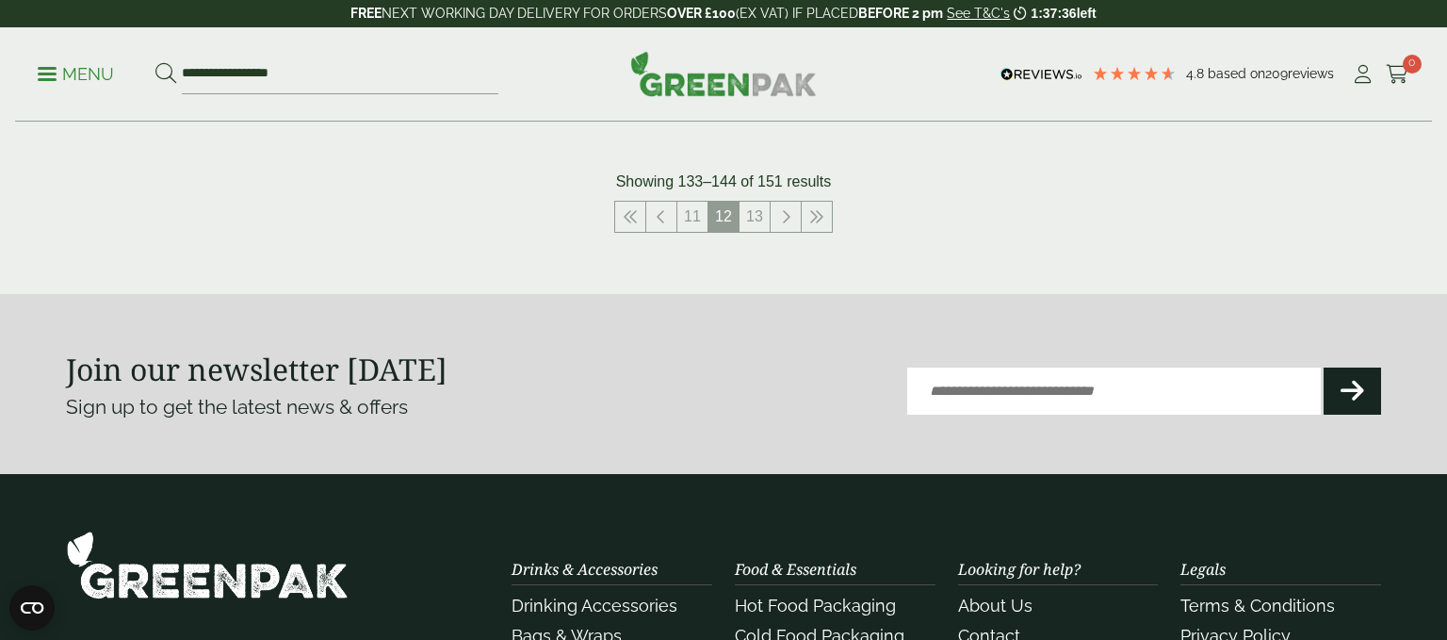
scroll to position [2306, 0]
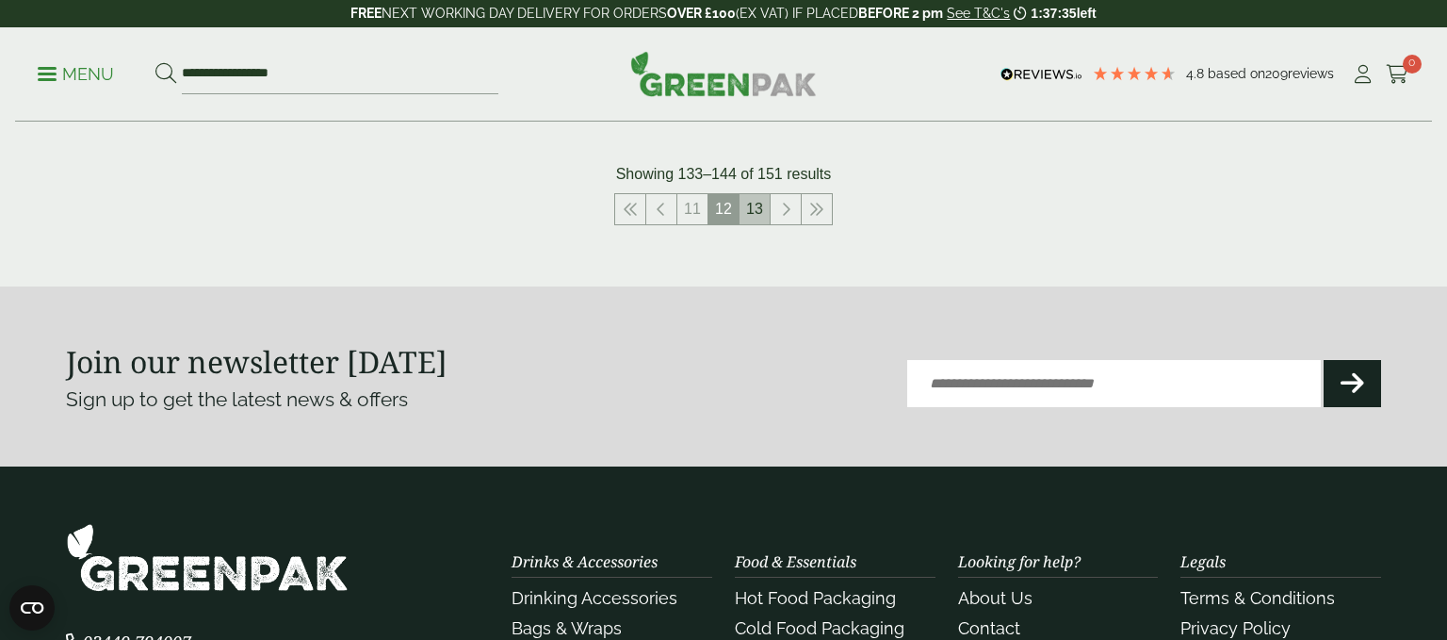
click at [760, 224] on link "13" at bounding box center [755, 209] width 30 height 30
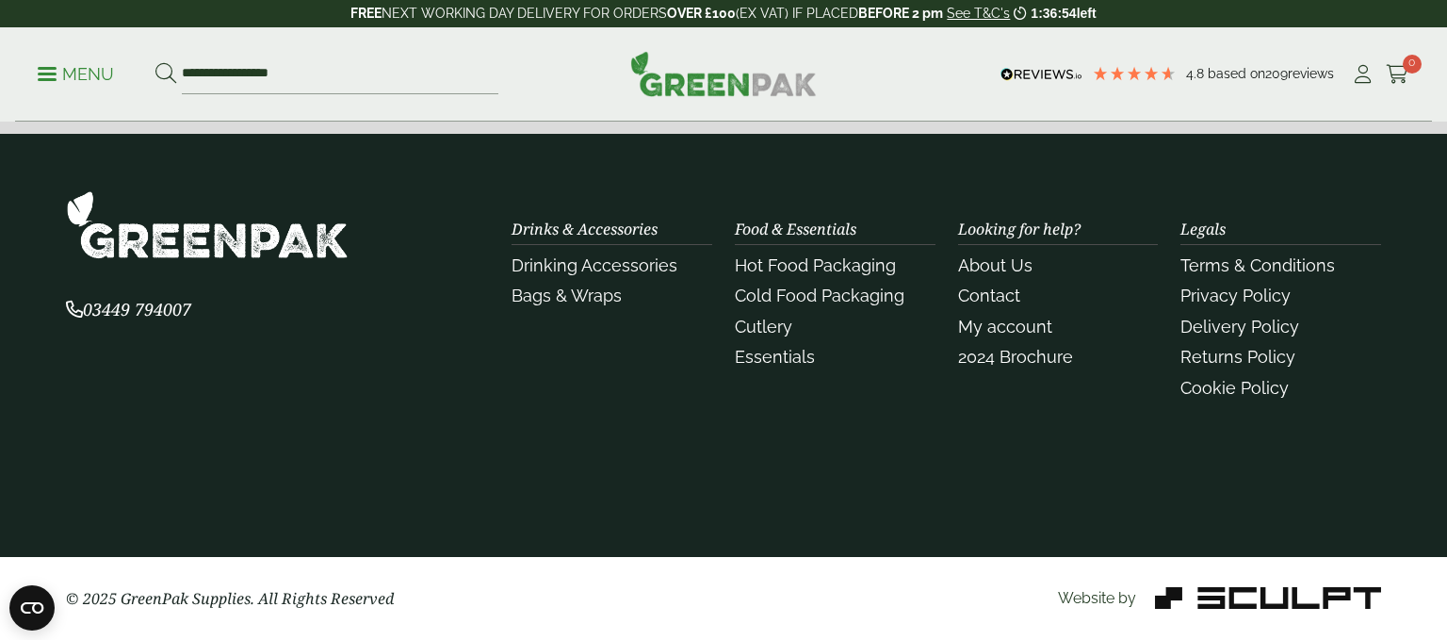
scroll to position [2145, 0]
click at [842, 305] on link "Cold Food Packaging" at bounding box center [820, 295] width 170 height 20
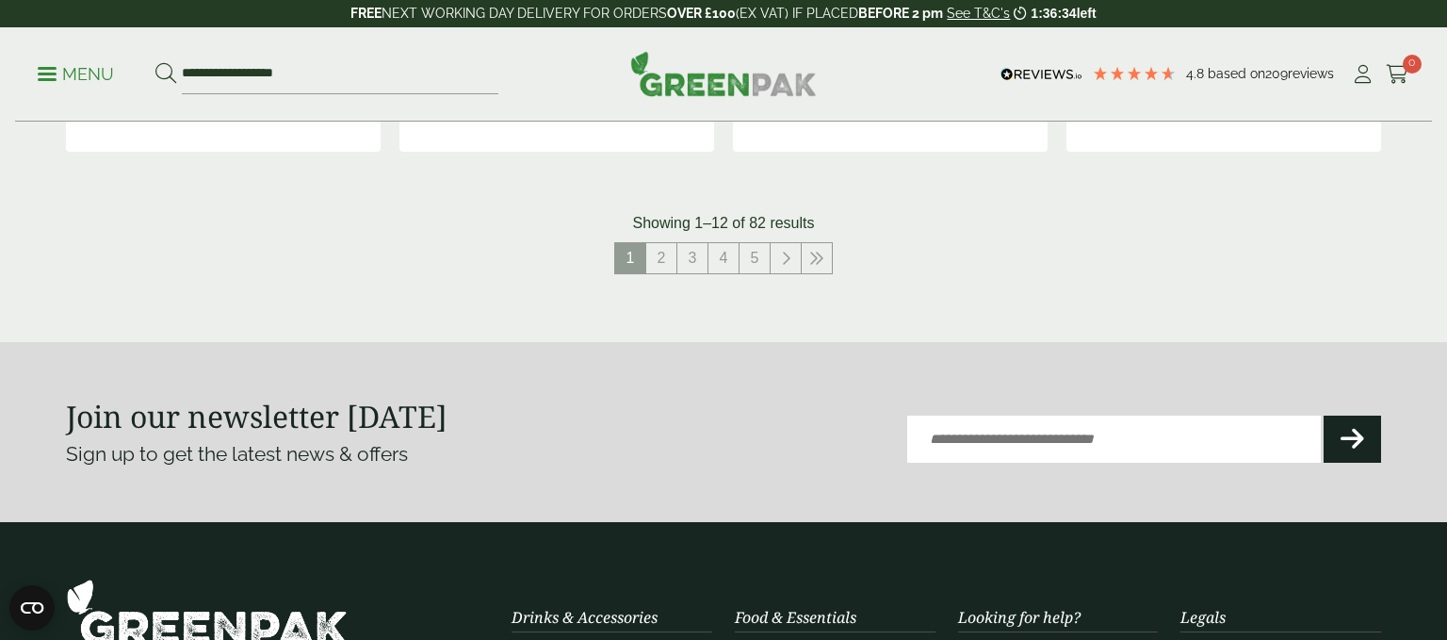
scroll to position [2235, 0]
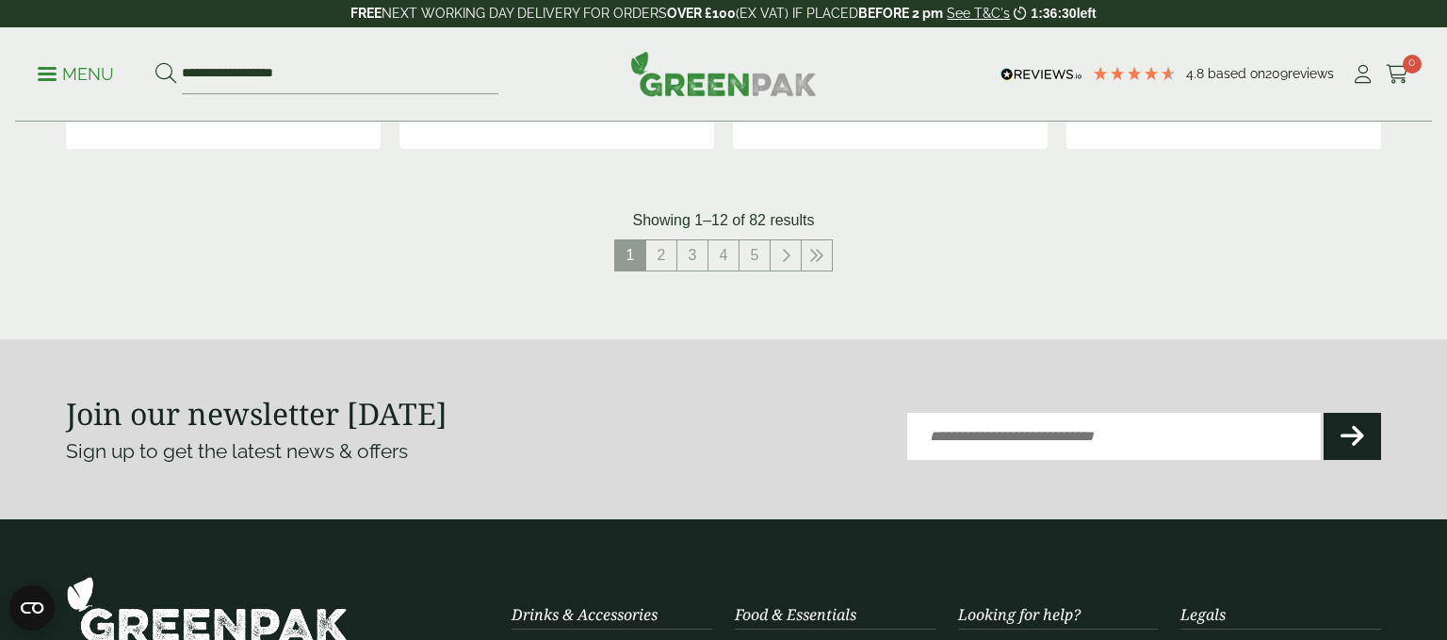
click at [654, 270] on link "2" at bounding box center [661, 255] width 30 height 30
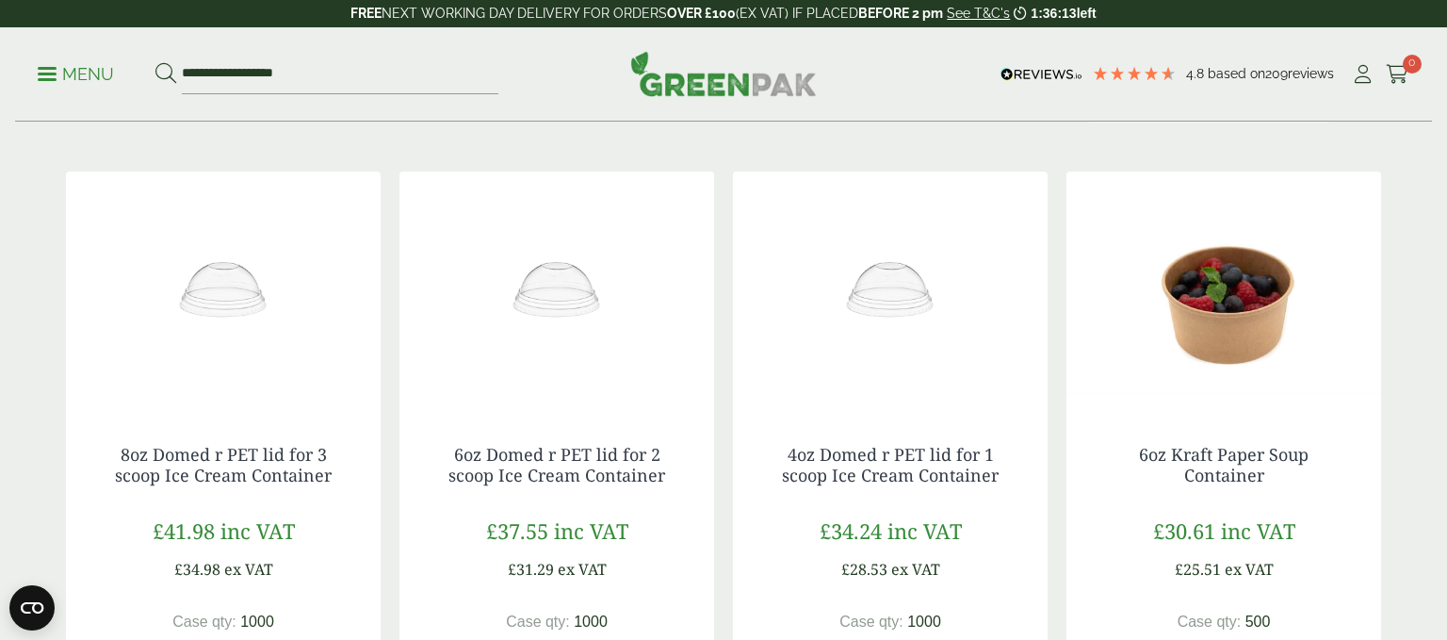
scroll to position [335, 0]
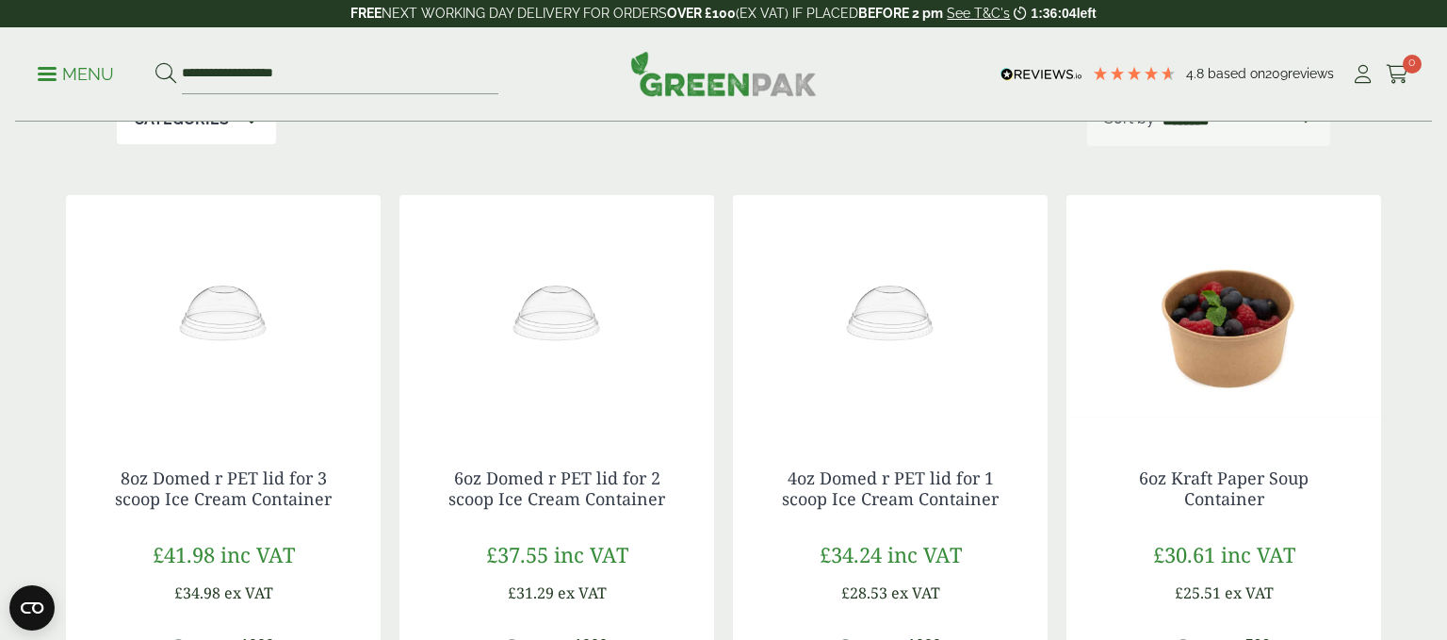
click at [93, 77] on p "Menu" at bounding box center [76, 74] width 76 height 23
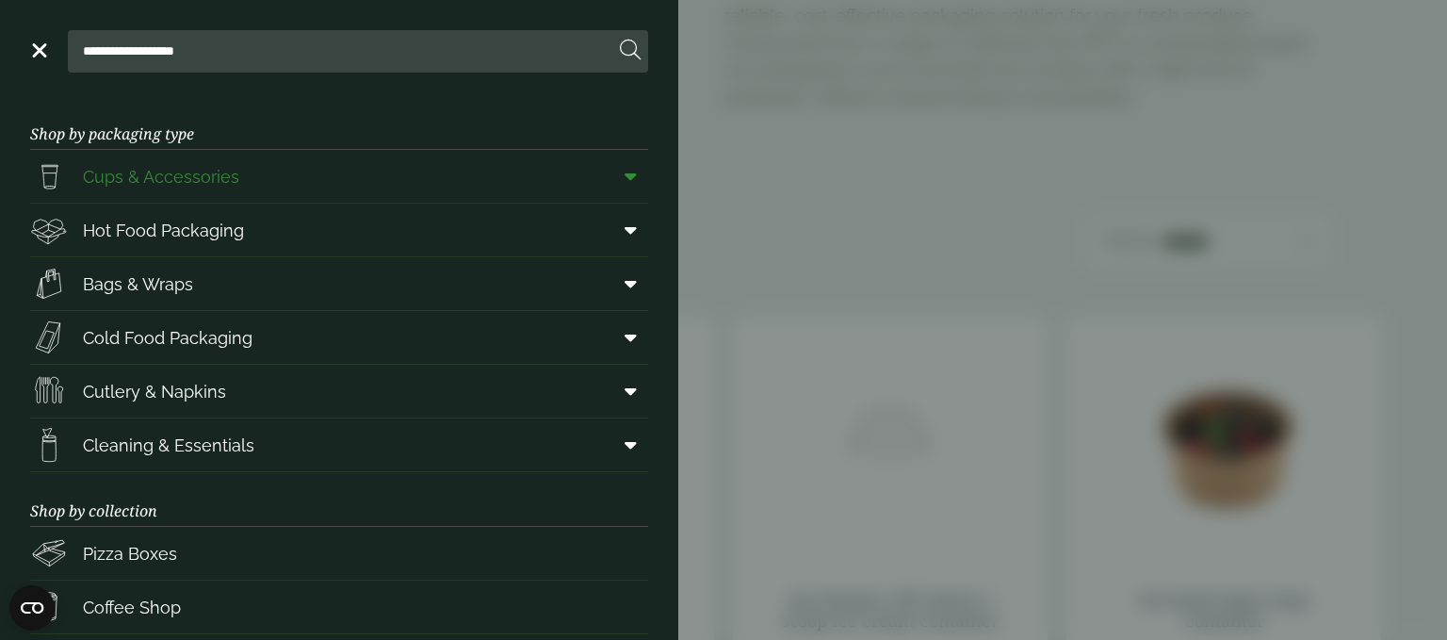
click at [175, 189] on span "Cups & Accessories" at bounding box center [161, 176] width 156 height 25
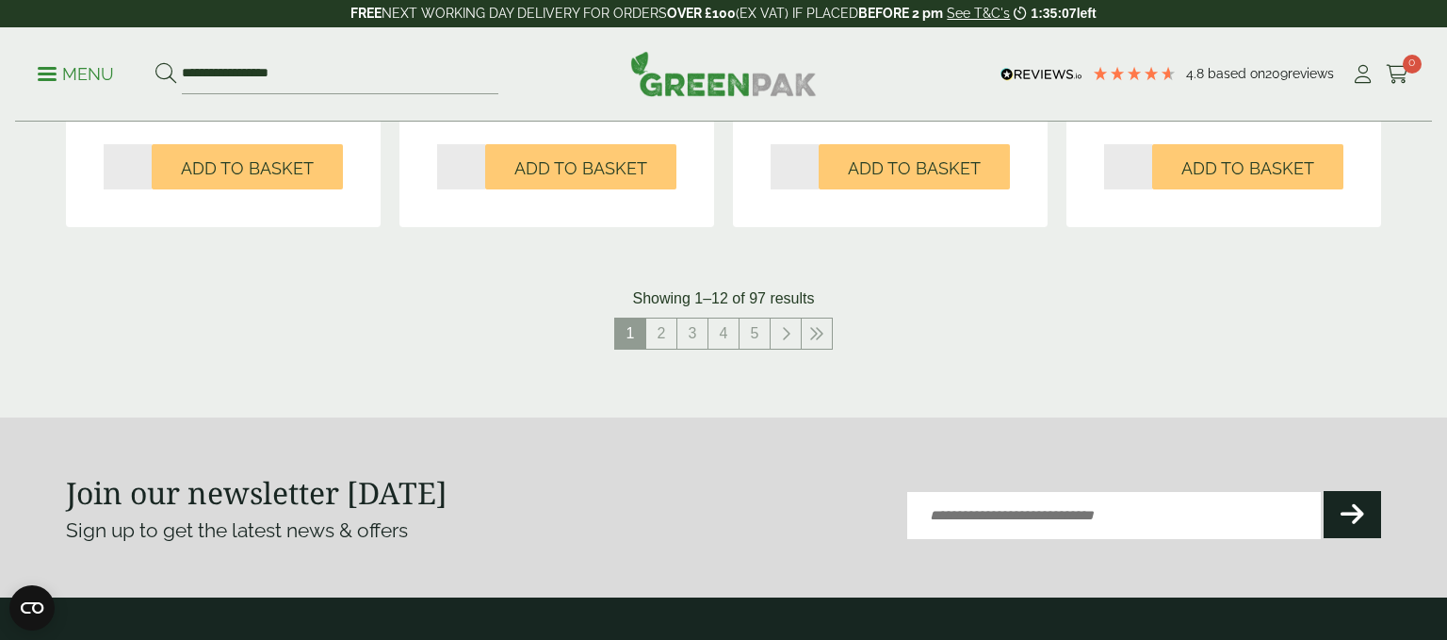
scroll to position [2103, 0]
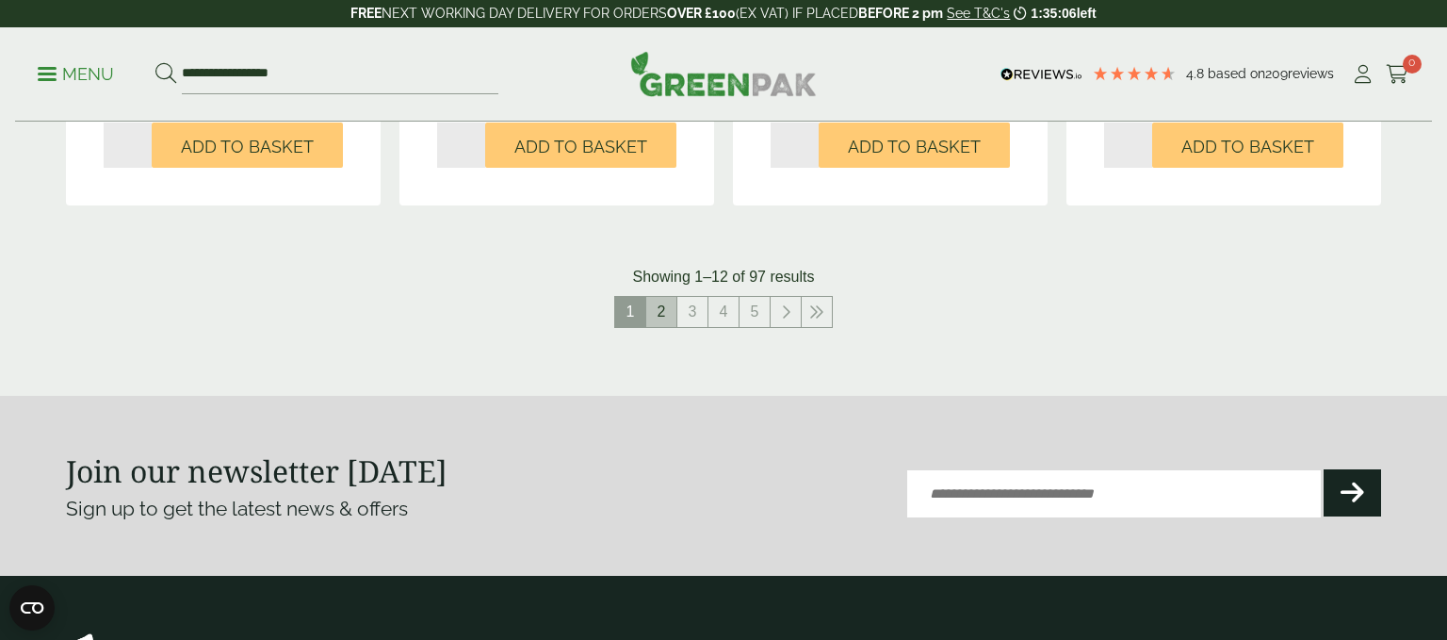
click at [662, 327] on link "2" at bounding box center [661, 312] width 30 height 30
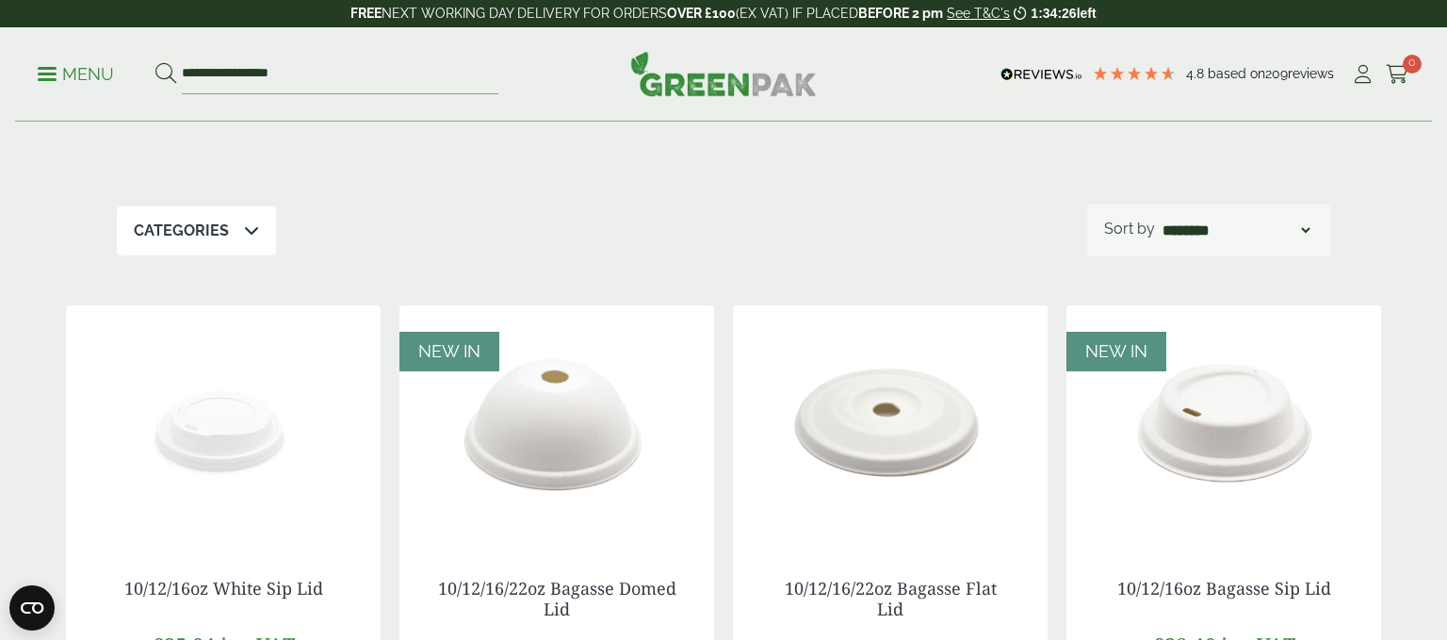
scroll to position [168, 0]
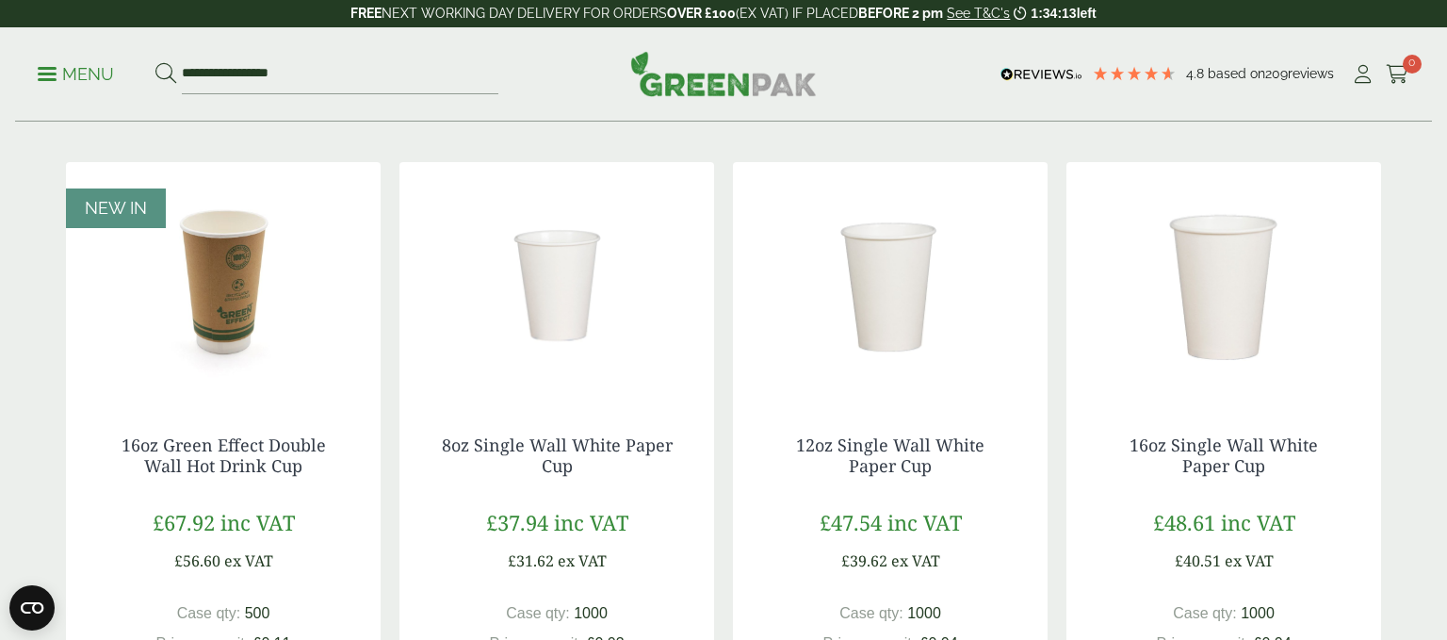
scroll to position [305, 0]
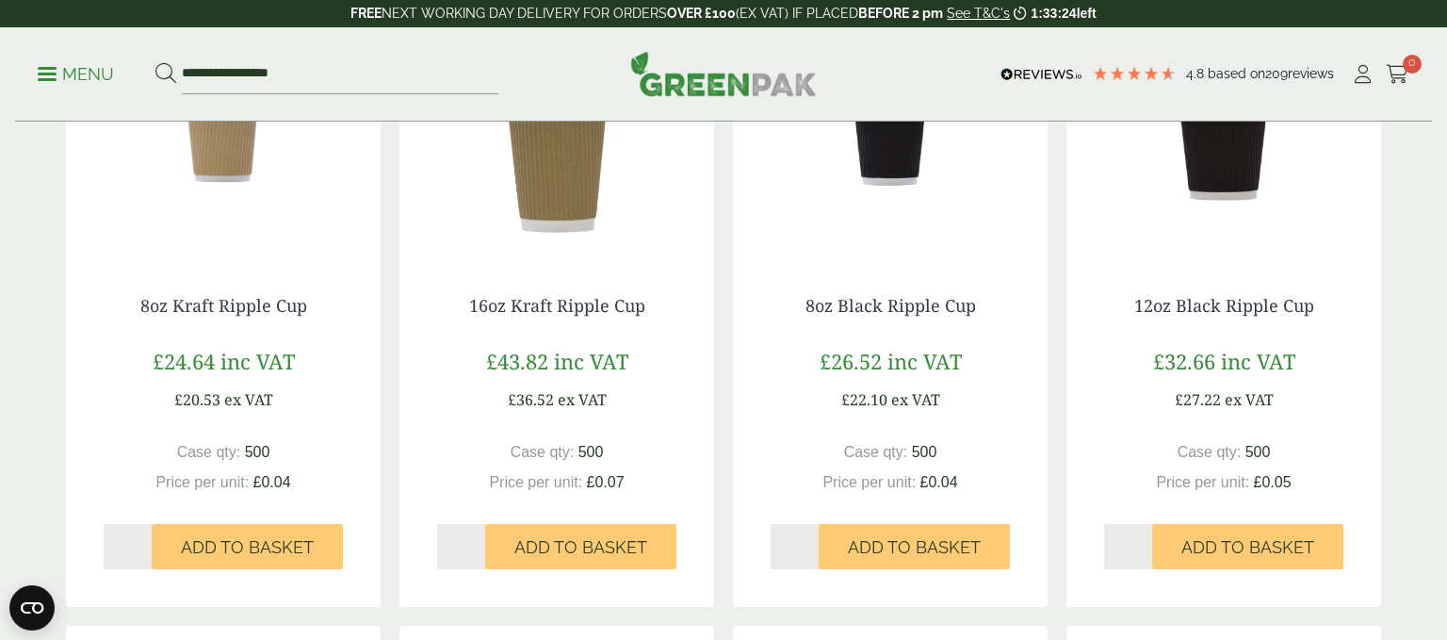
scroll to position [1078, 0]
click at [300, 258] on img at bounding box center [223, 141] width 315 height 236
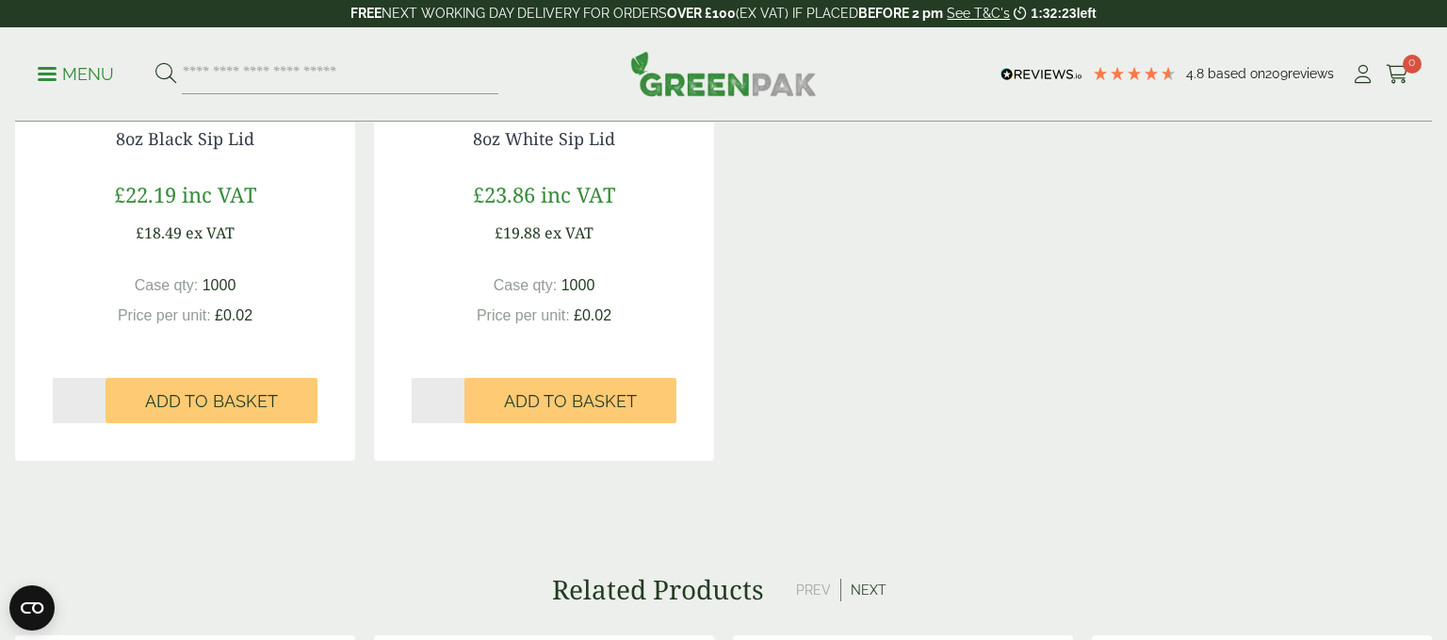
scroll to position [1717, 0]
